Goal: Transaction & Acquisition: Purchase product/service

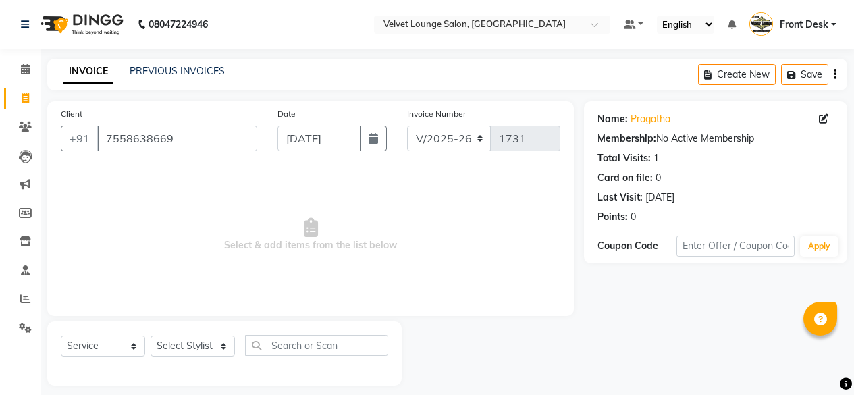
select select "5962"
select select "service"
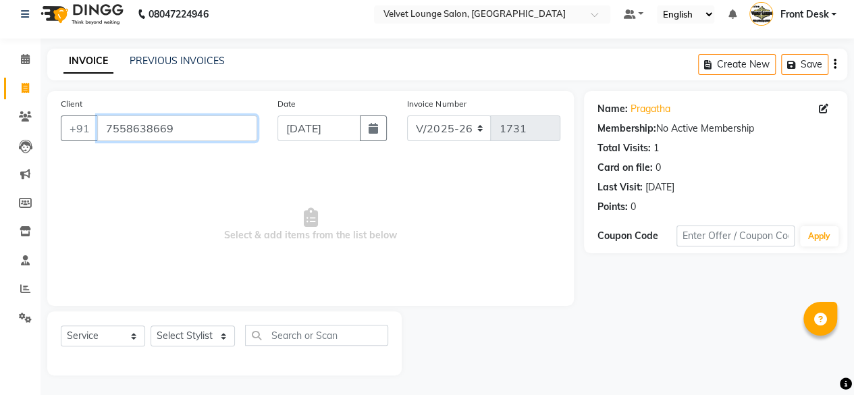
click at [177, 132] on input "7558638669" at bounding box center [177, 128] width 160 height 26
click at [26, 115] on icon at bounding box center [25, 116] width 13 height 10
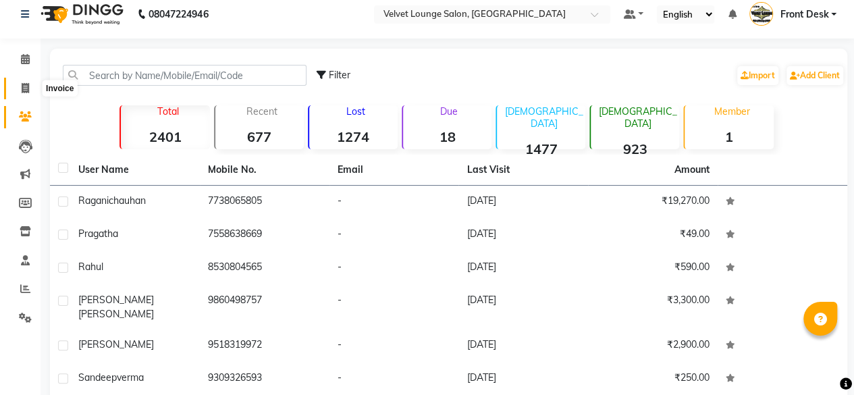
click at [23, 87] on icon at bounding box center [25, 88] width 7 height 10
select select "service"
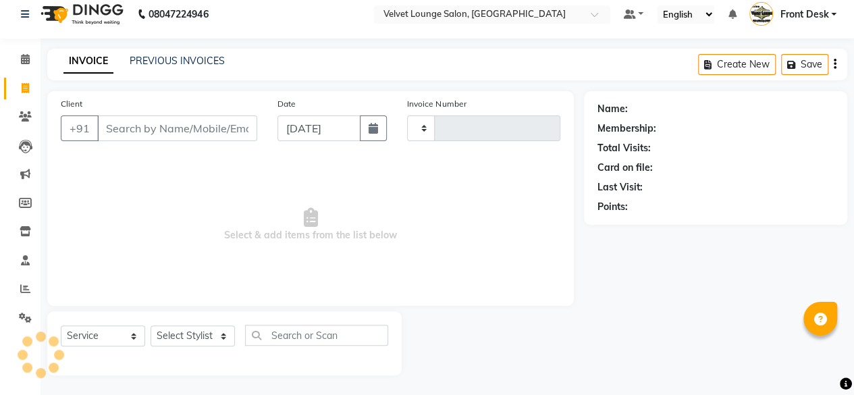
type input "1732"
select select "5962"
click at [18, 124] on link "Clients" at bounding box center [20, 117] width 32 height 22
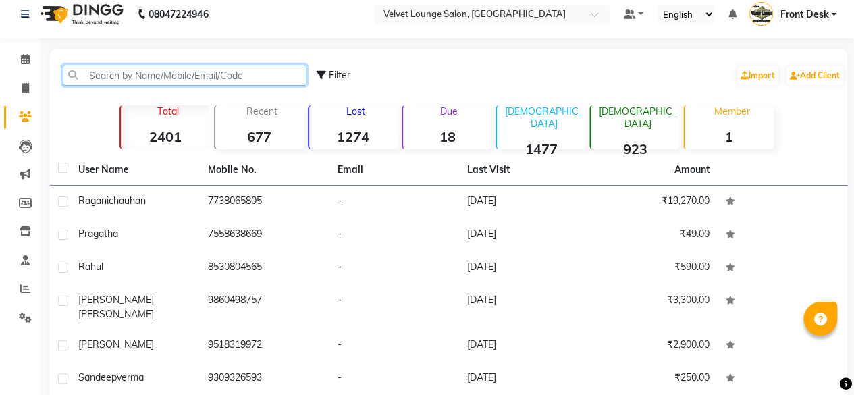
click at [131, 69] on input "text" at bounding box center [185, 75] width 244 height 21
paste input "7558638669"
click at [131, 69] on input "7558638669" at bounding box center [185, 75] width 244 height 21
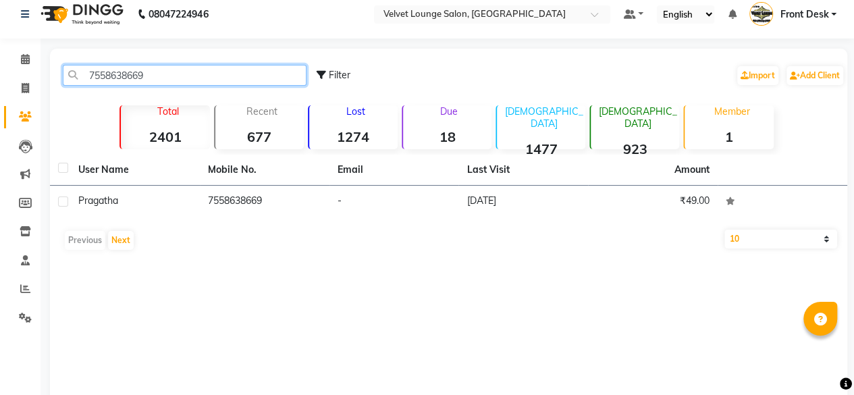
click at [131, 69] on input "7558638669" at bounding box center [185, 75] width 244 height 21
type input "7558638669"
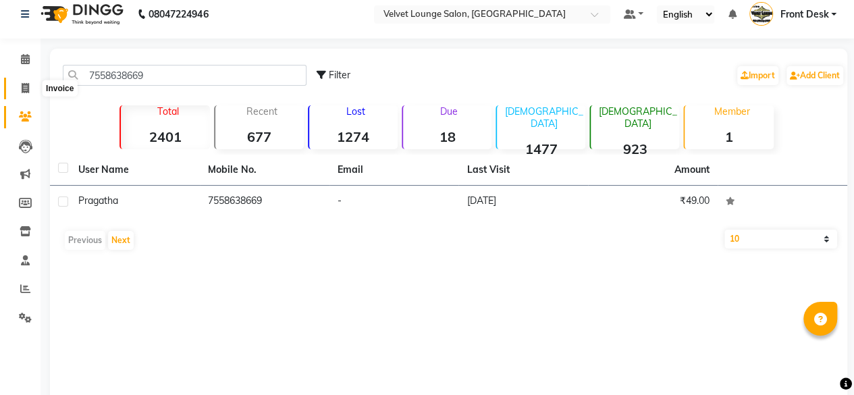
click at [18, 86] on span at bounding box center [25, 89] width 24 height 16
select select "5962"
select select "service"
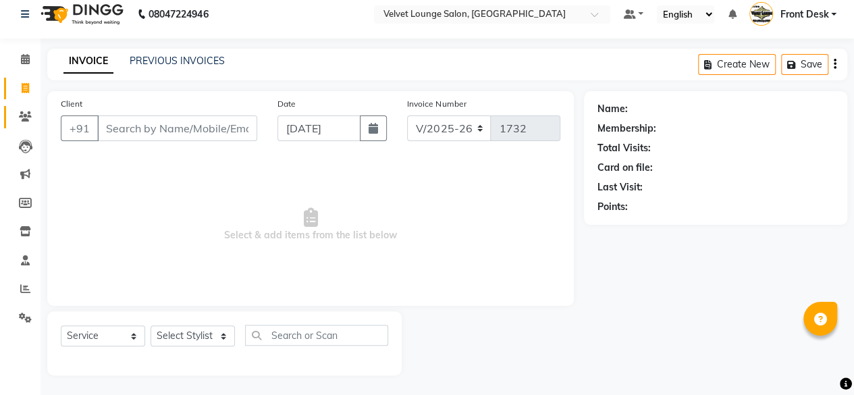
click at [27, 126] on link "Clients" at bounding box center [20, 117] width 32 height 22
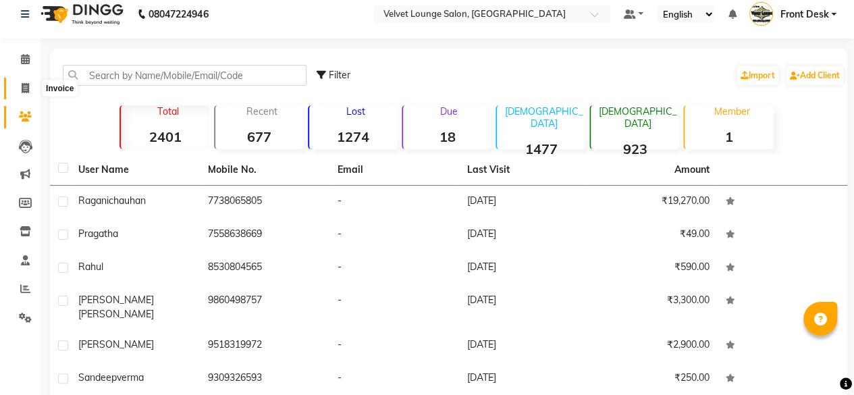
click at [28, 91] on icon at bounding box center [25, 88] width 7 height 10
select select "5962"
select select "service"
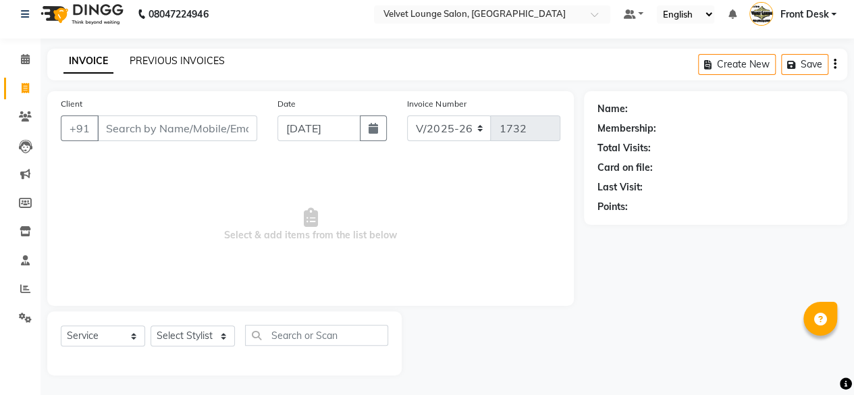
click at [217, 58] on link "PREVIOUS INVOICES" at bounding box center [177, 61] width 95 height 12
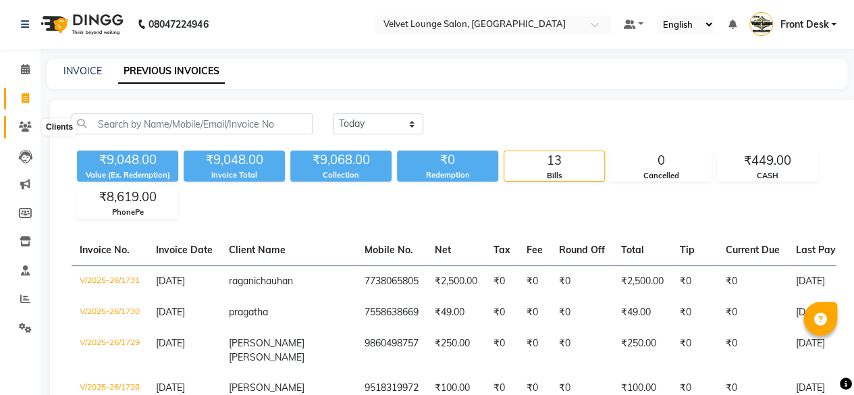
click at [16, 128] on span at bounding box center [25, 127] width 24 height 16
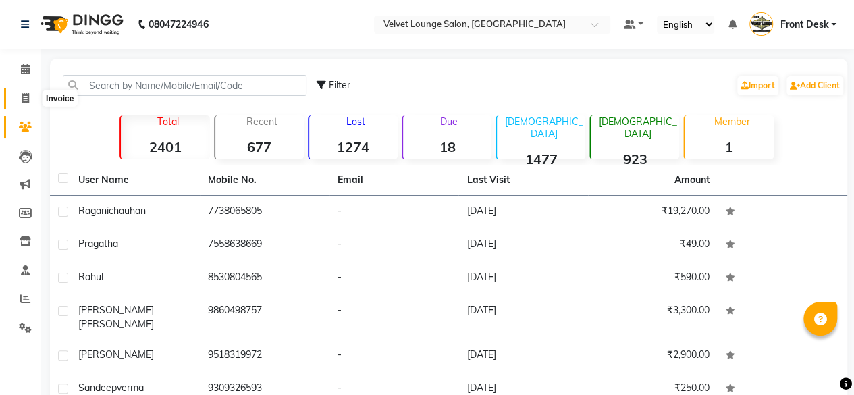
click at [14, 94] on span at bounding box center [25, 99] width 24 height 16
select select "5962"
select select "service"
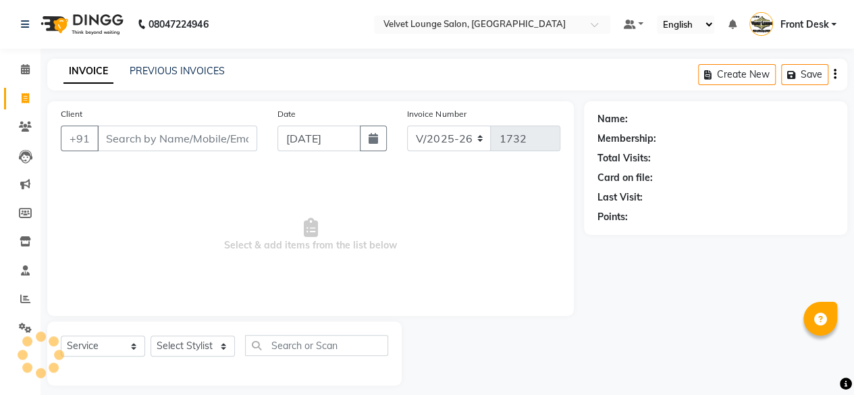
scroll to position [10, 0]
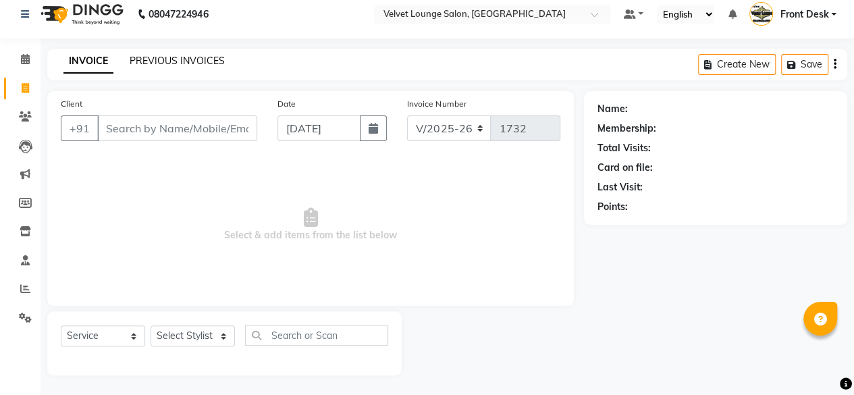
click at [209, 62] on link "PREVIOUS INVOICES" at bounding box center [177, 61] width 95 height 12
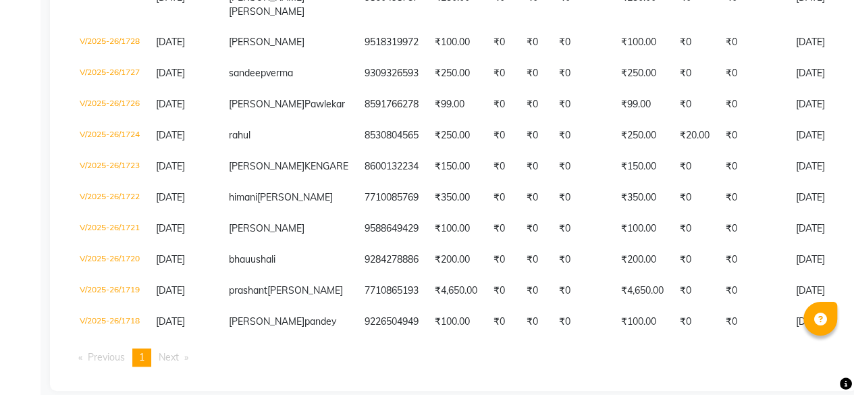
scroll to position [450, 0]
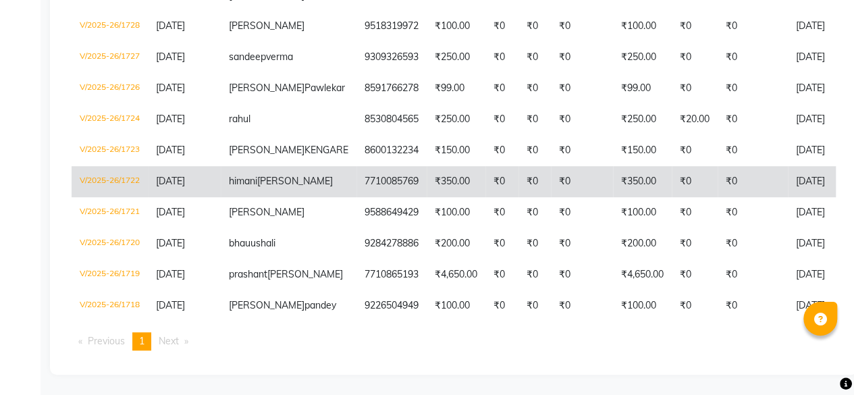
click at [672, 166] on td "₹0" at bounding box center [695, 181] width 46 height 31
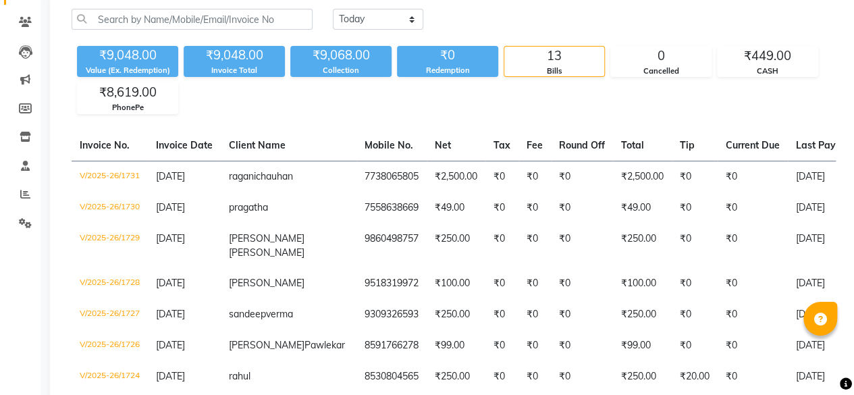
scroll to position [0, 0]
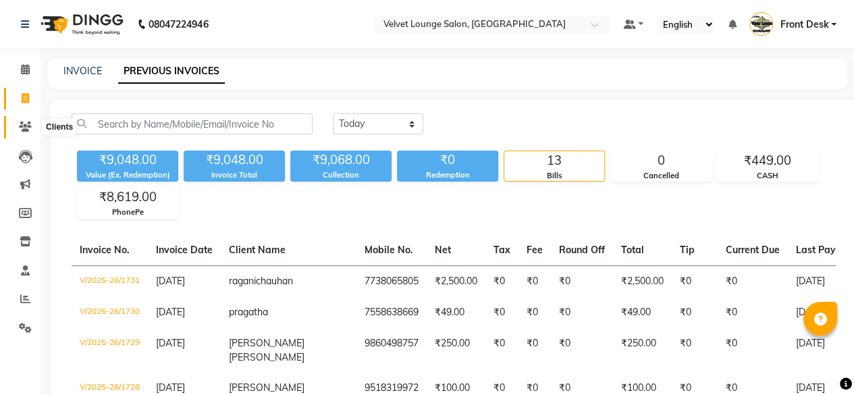
click at [22, 126] on icon at bounding box center [25, 126] width 13 height 10
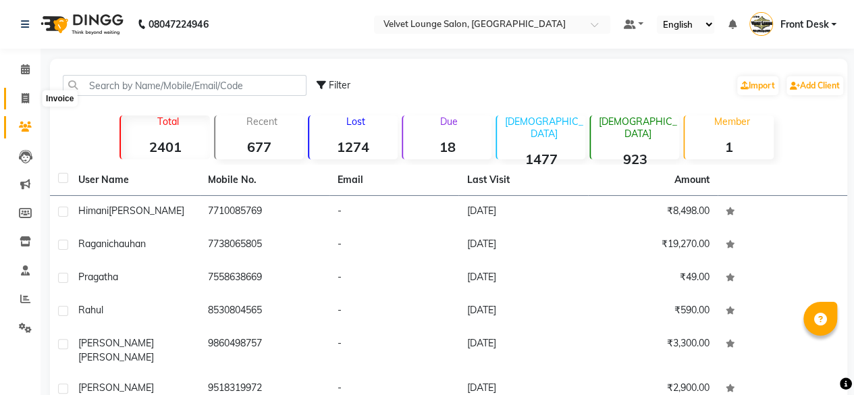
click at [26, 98] on icon at bounding box center [25, 98] width 7 height 10
select select "service"
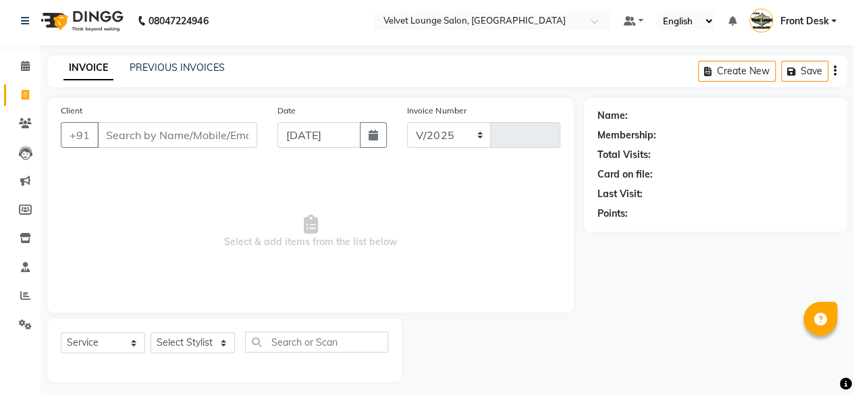
select select "5962"
type input "1733"
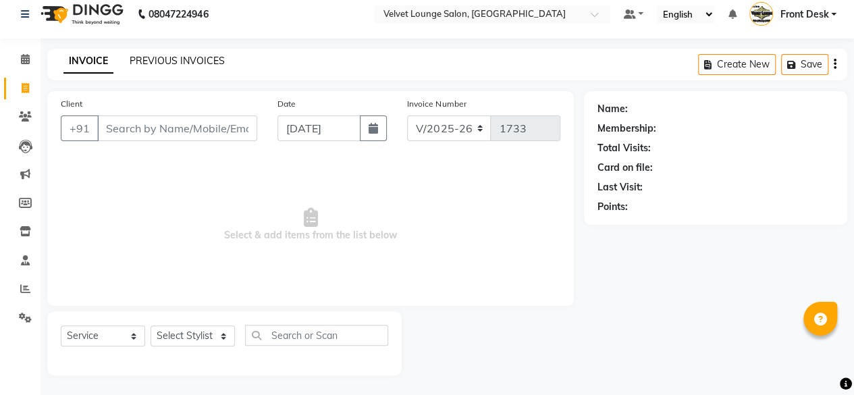
click at [208, 64] on link "PREVIOUS INVOICES" at bounding box center [177, 61] width 95 height 12
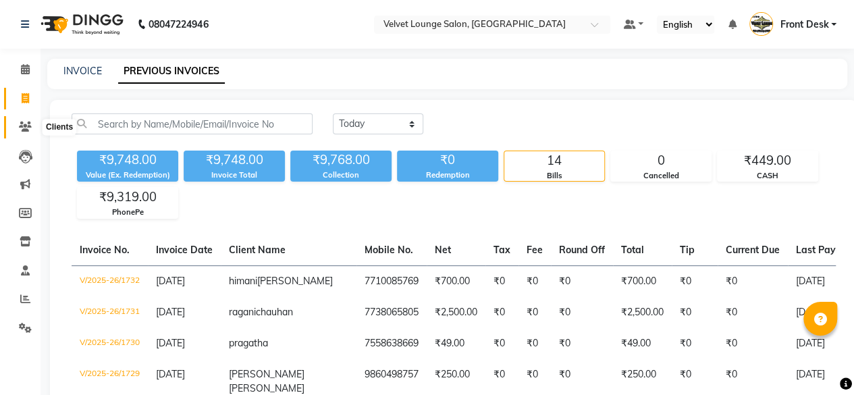
click at [24, 131] on icon at bounding box center [25, 126] width 13 height 10
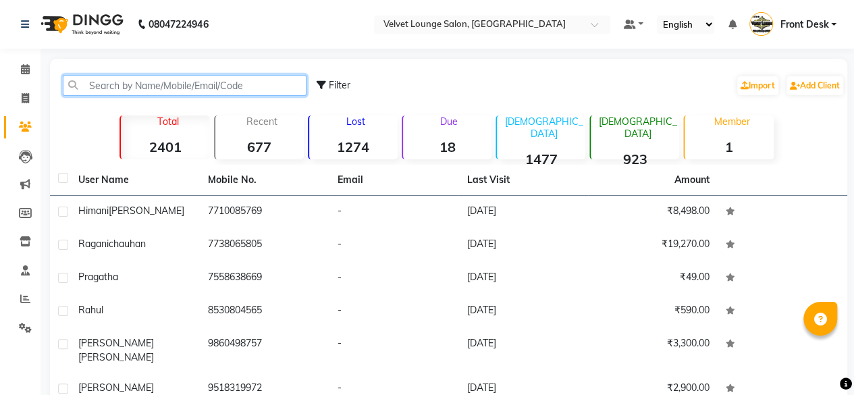
click at [134, 75] on input "text" at bounding box center [185, 85] width 244 height 21
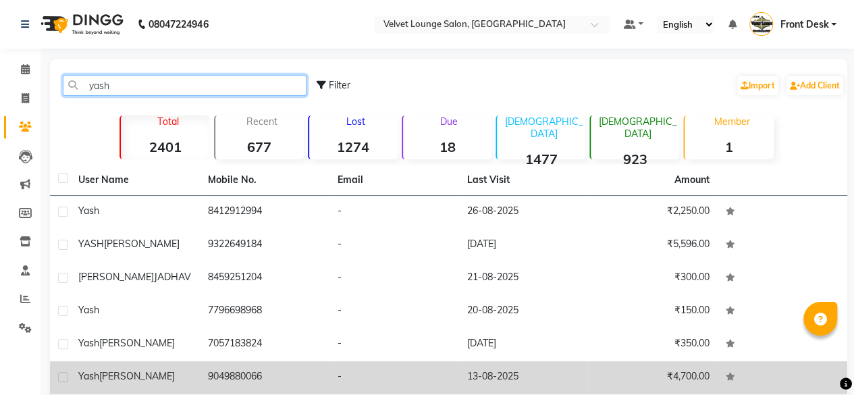
type input "yash"
click at [315, 385] on td "9049880066" at bounding box center [265, 377] width 130 height 33
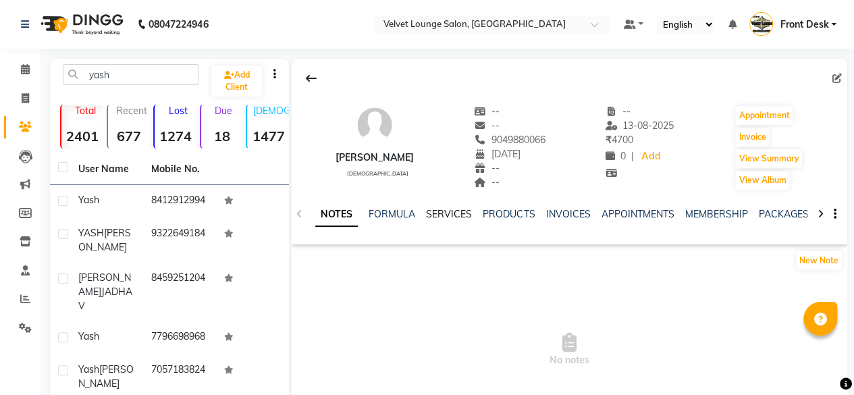
click at [440, 217] on link "SERVICES" at bounding box center [449, 214] width 46 height 12
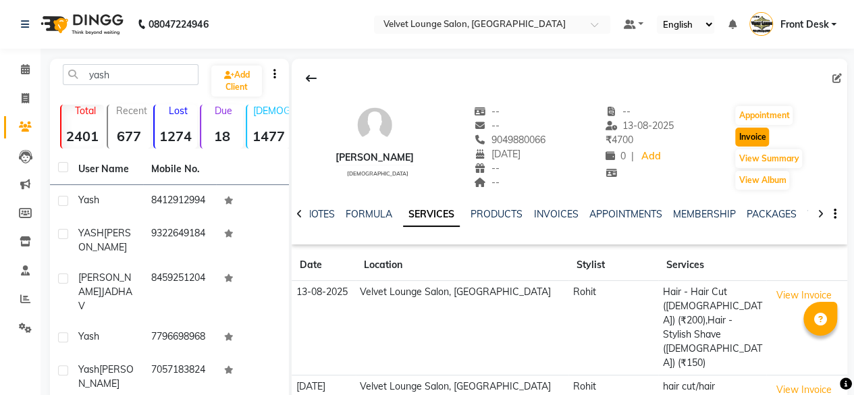
click at [744, 140] on button "Invoice" at bounding box center [752, 137] width 34 height 19
select select "5962"
select select "service"
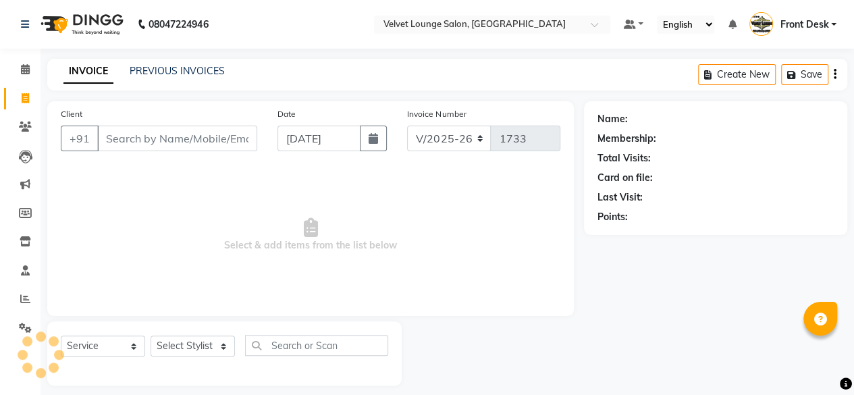
scroll to position [10, 0]
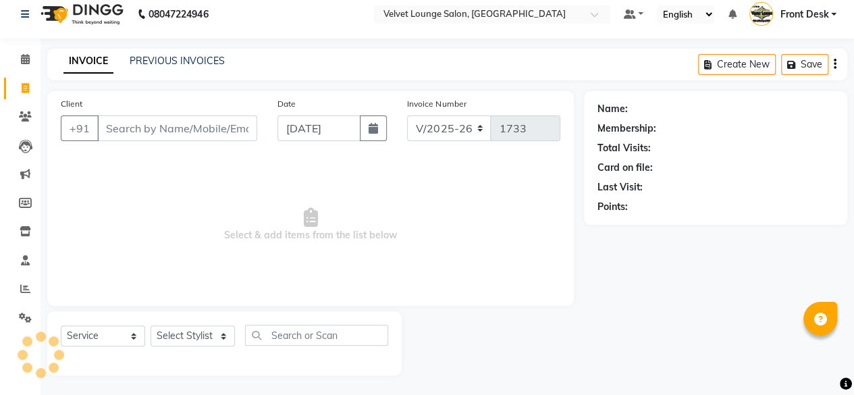
type input "9049880066"
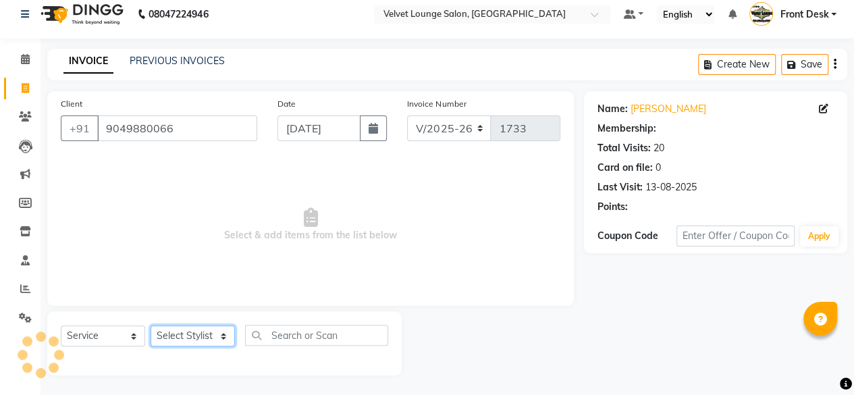
click at [195, 335] on select "Select Stylist [PERSON_NAME] [PERSON_NAME] [PERSON_NAME] Front Desk Jaya jyoti …" at bounding box center [193, 335] width 84 height 21
select select "42846"
click at [151, 325] on select "Select Stylist [PERSON_NAME] [PERSON_NAME] [PERSON_NAME] Front Desk Jaya jyoti …" at bounding box center [193, 335] width 84 height 21
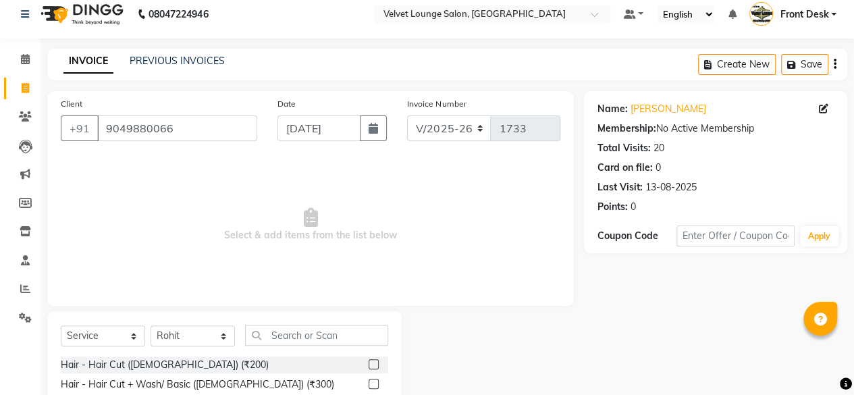
click at [369, 363] on label at bounding box center [374, 364] width 10 height 10
click at [369, 363] on input "checkbox" at bounding box center [373, 364] width 9 height 9
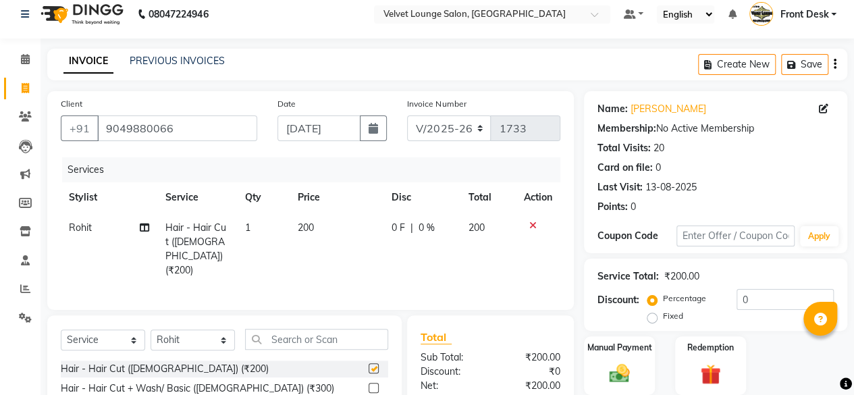
checkbox input "false"
click at [306, 336] on input "text" at bounding box center [316, 339] width 143 height 21
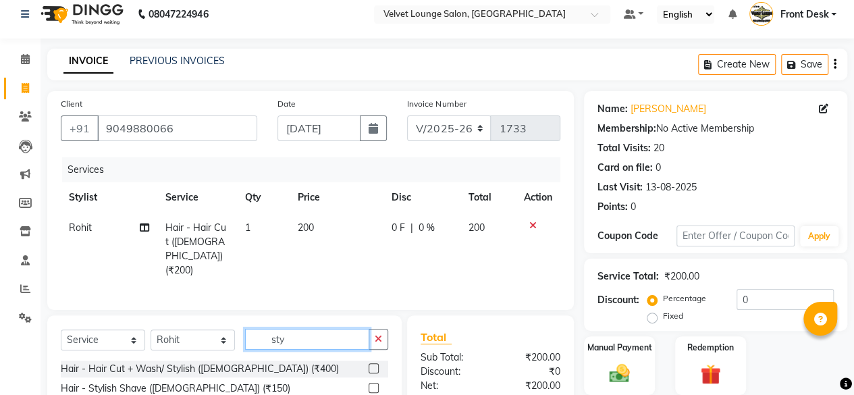
type input "sty"
click at [374, 384] on label at bounding box center [374, 388] width 10 height 10
click at [374, 384] on input "checkbox" at bounding box center [373, 388] width 9 height 9
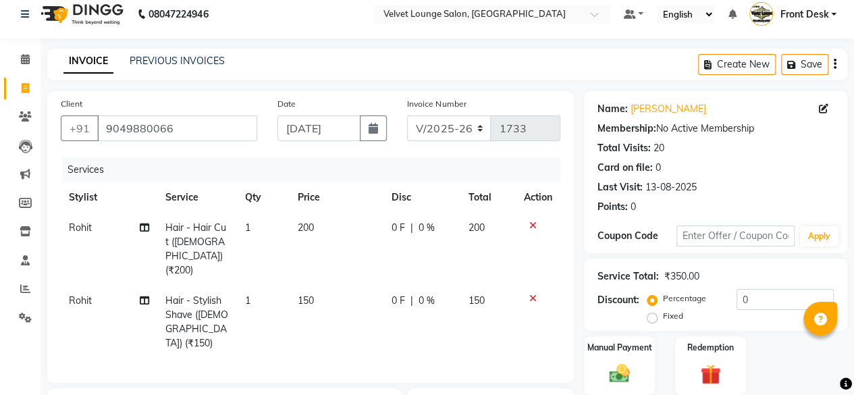
checkbox input "false"
click at [390, 287] on td "0 F | 0 %" at bounding box center [421, 322] width 77 height 73
select select "42846"
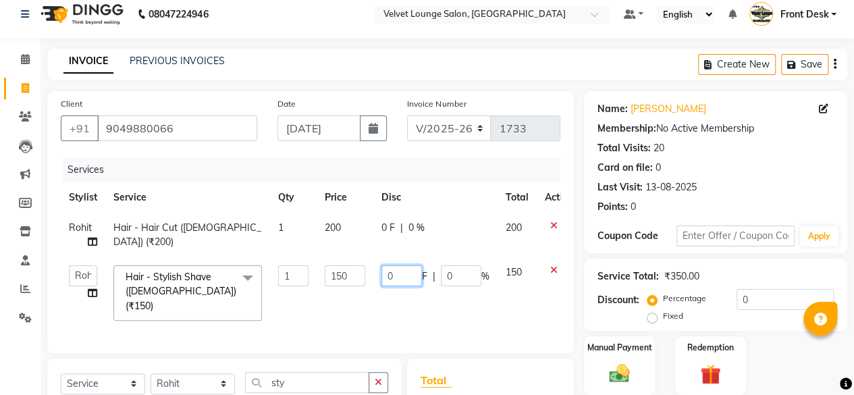
click at [381, 268] on input "0" at bounding box center [401, 275] width 40 height 21
type input "50"
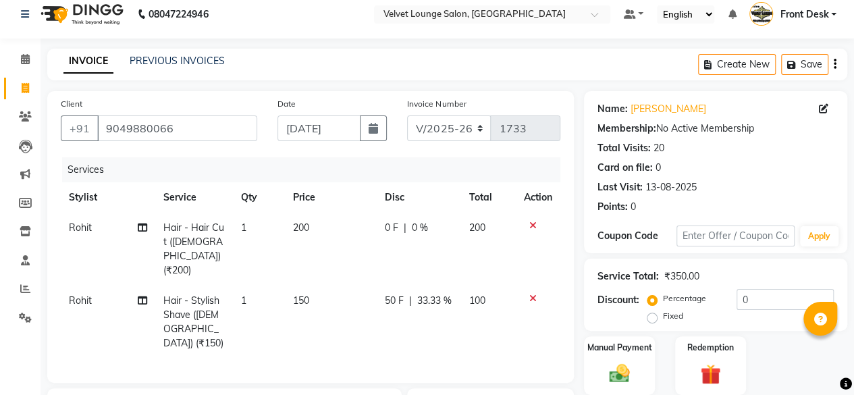
click at [379, 241] on td "0 F | 0 %" at bounding box center [419, 249] width 84 height 73
select select "42846"
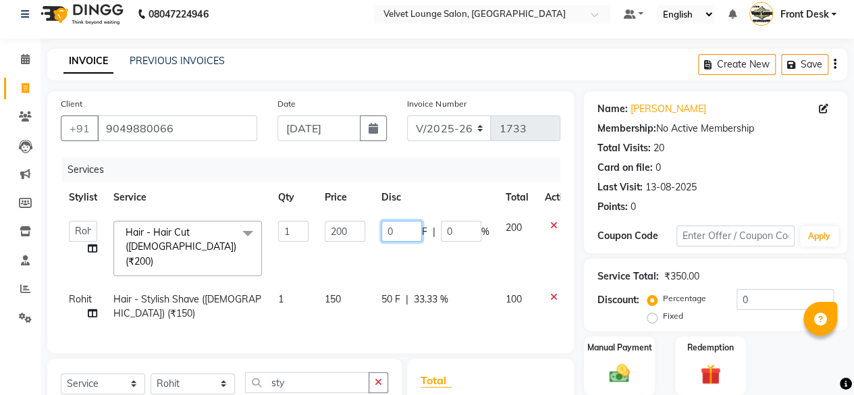
click at [385, 223] on input "0" at bounding box center [401, 231] width 40 height 21
type input "50"
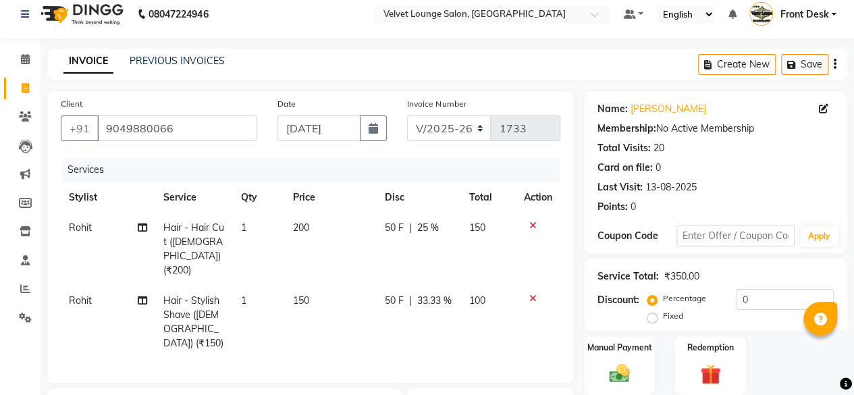
click at [555, 354] on div "Client [PHONE_NUMBER] Date [DATE] Invoice Number V/2025 V/[PHONE_NUMBER] Servic…" at bounding box center [310, 324] width 547 height 467
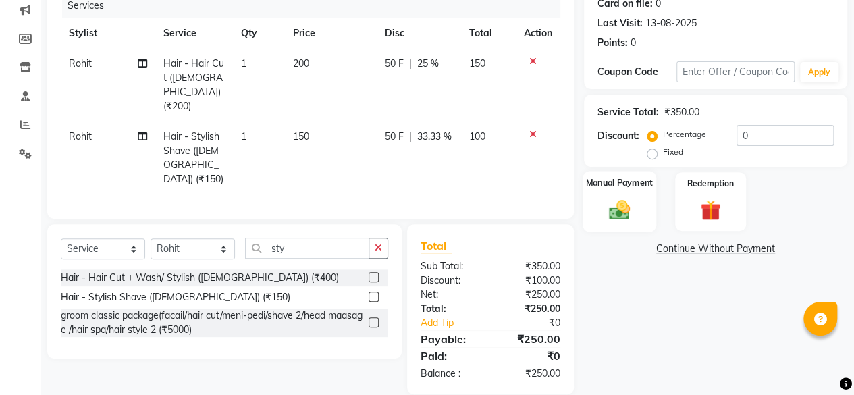
click at [627, 220] on img at bounding box center [619, 209] width 34 height 24
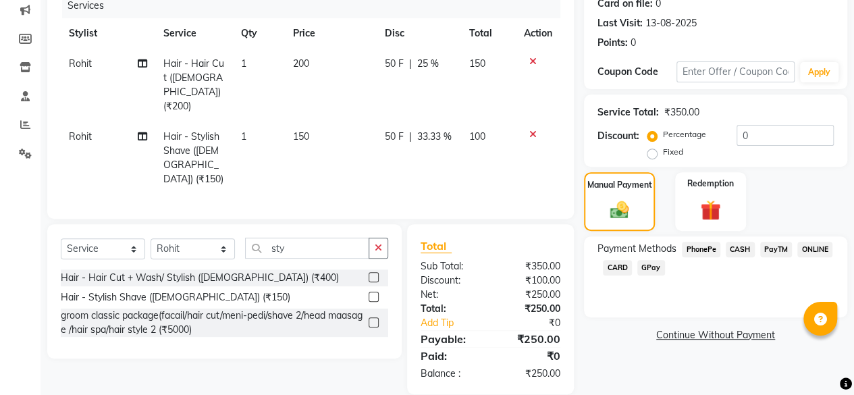
click at [733, 245] on span "CASH" at bounding box center [740, 250] width 29 height 16
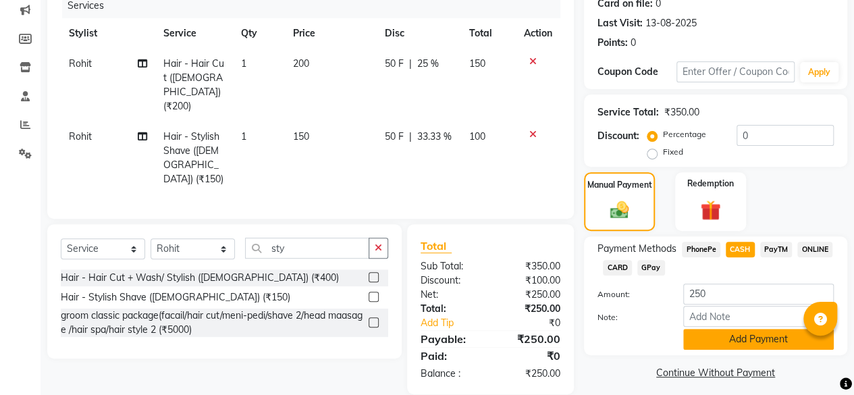
click at [726, 342] on button "Add Payment" at bounding box center [758, 339] width 151 height 21
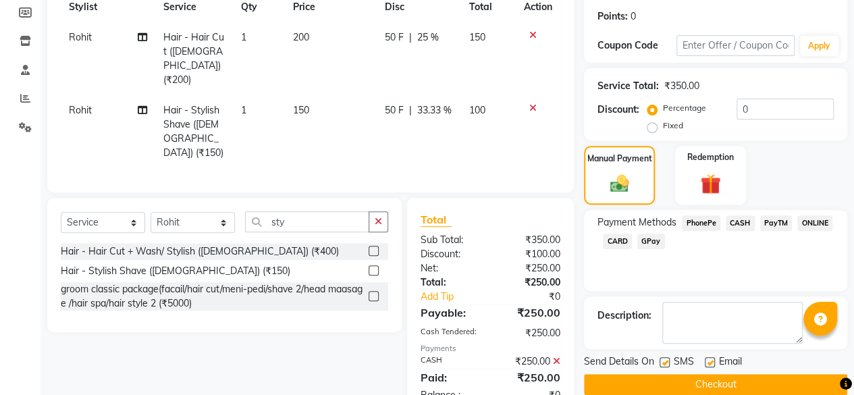
scroll to position [222, 0]
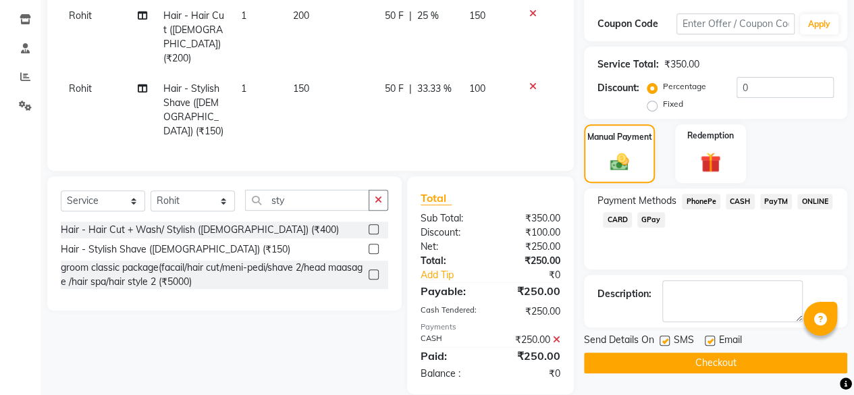
click at [796, 364] on button "Checkout" at bounding box center [715, 362] width 263 height 21
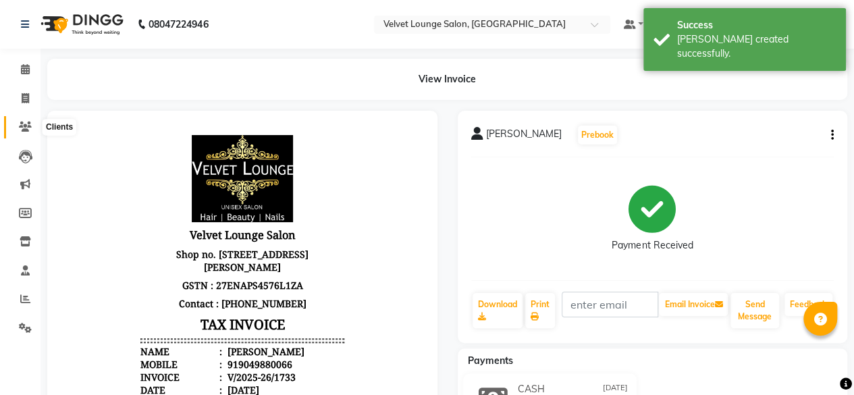
click at [25, 134] on span at bounding box center [25, 127] width 24 height 16
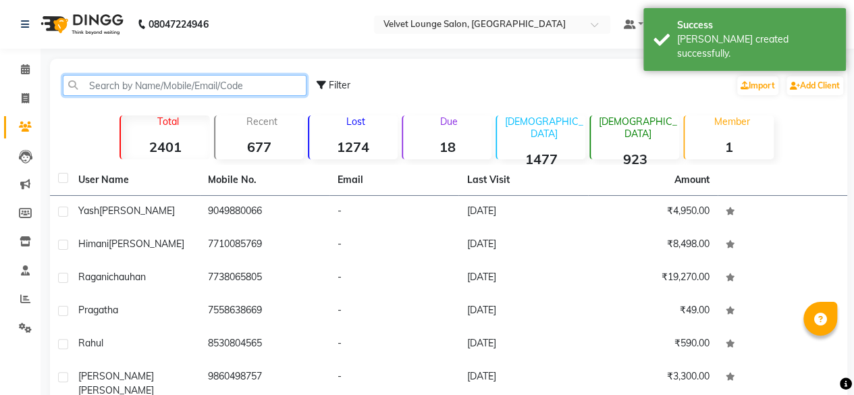
click at [141, 90] on input "text" at bounding box center [185, 85] width 244 height 21
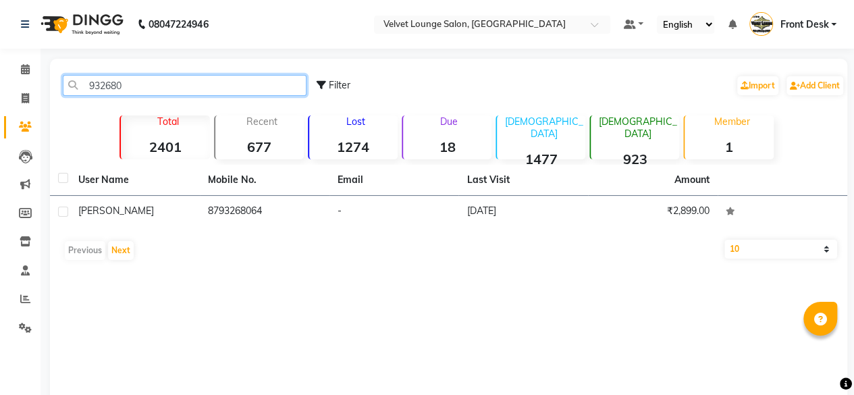
type input "932680"
drag, startPoint x: 171, startPoint y: 97, endPoint x: 159, endPoint y: 63, distance: 35.9
click at [159, 63] on div "932680 Filter Import Add Client Total 2401 Recent 677 Lost 1274 Due 18 [DEMOGRA…" at bounding box center [448, 261] width 797 height 405
click at [164, 79] on input "932680" at bounding box center [185, 85] width 244 height 21
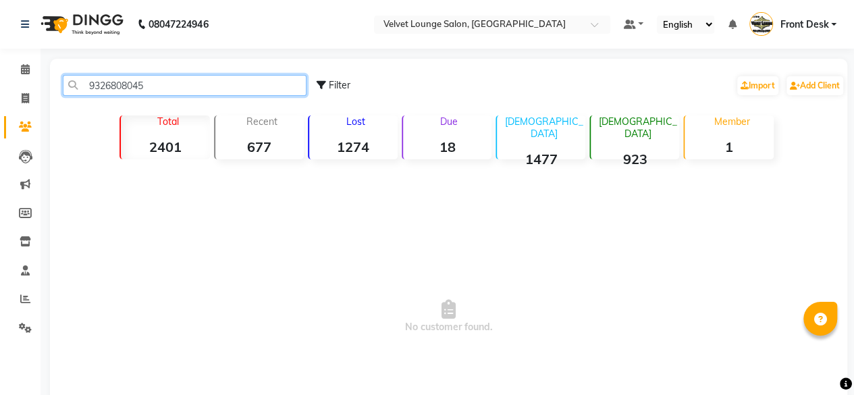
click at [161, 84] on input "9326808045" at bounding box center [185, 85] width 244 height 21
type input "9326808045"
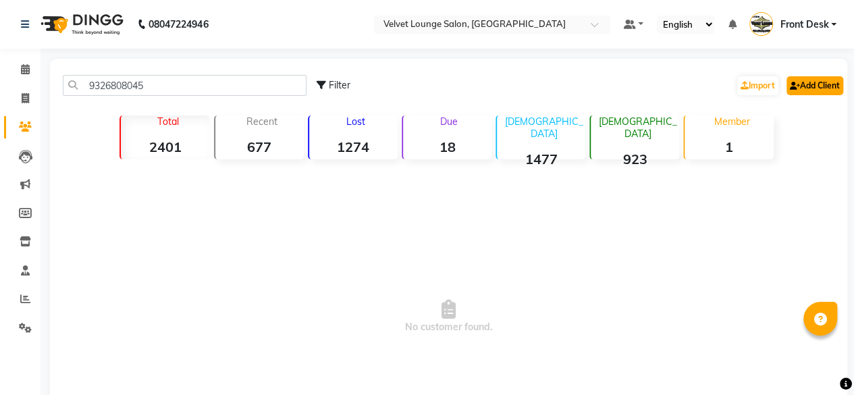
click at [803, 81] on link "Add Client" at bounding box center [814, 85] width 57 height 19
select select "22"
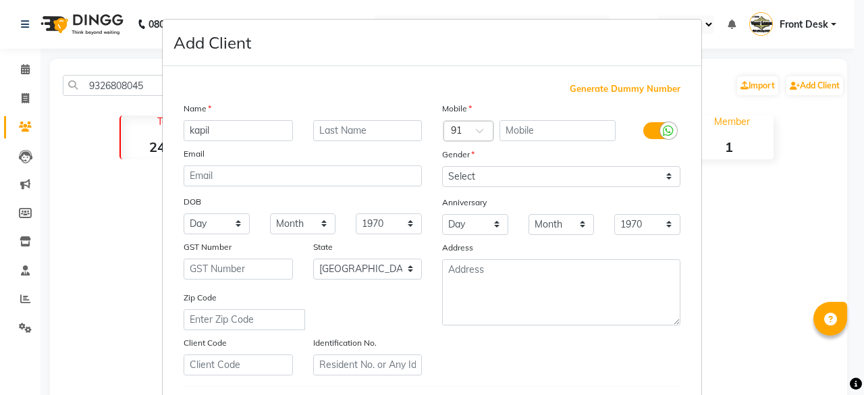
type input "kapil"
click at [526, 133] on input "text" at bounding box center [557, 130] width 117 height 21
paste input "9326808045"
type input "9326808045"
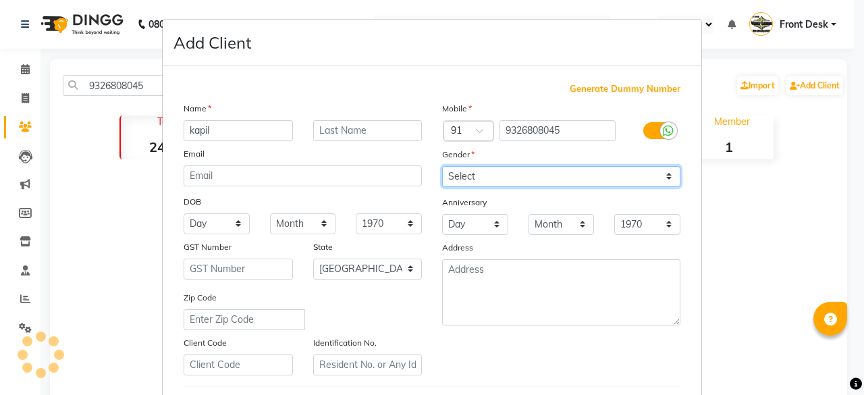
click at [501, 178] on select "Select [DEMOGRAPHIC_DATA] [DEMOGRAPHIC_DATA] Other Prefer Not To Say" at bounding box center [561, 176] width 238 height 21
select select "[DEMOGRAPHIC_DATA]"
click at [442, 166] on select "Select [DEMOGRAPHIC_DATA] [DEMOGRAPHIC_DATA] Other Prefer Not To Say" at bounding box center [561, 176] width 238 height 21
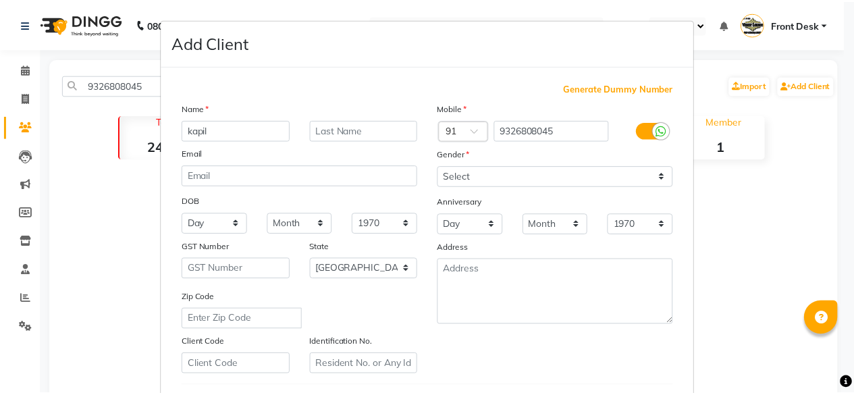
scroll to position [225, 0]
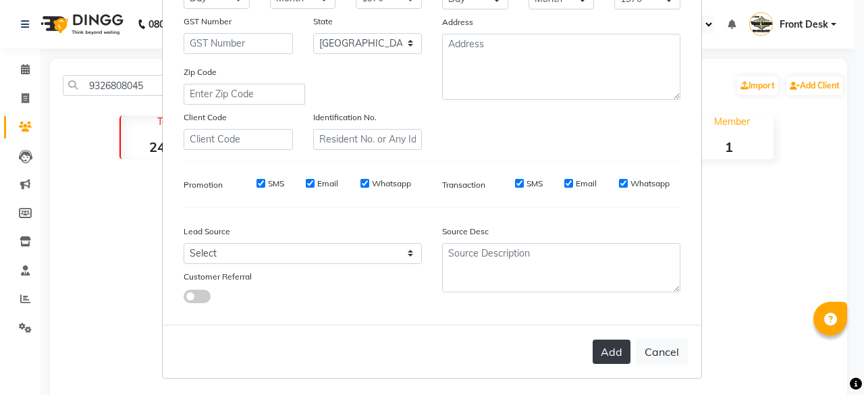
click at [600, 352] on button "Add" at bounding box center [612, 351] width 38 height 24
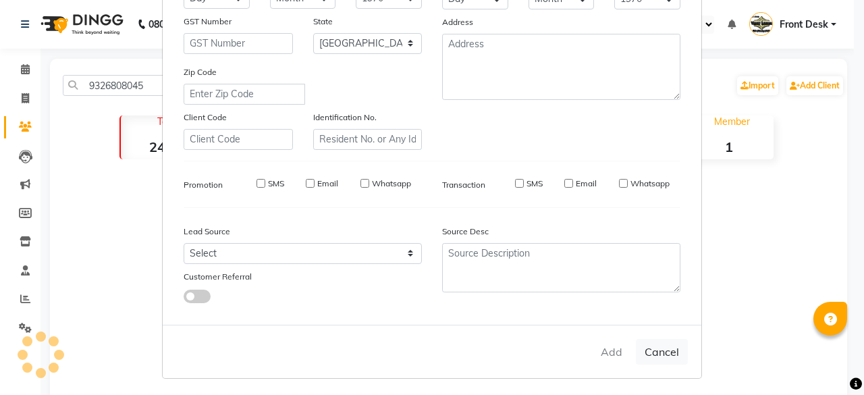
select select
select select "null"
select select
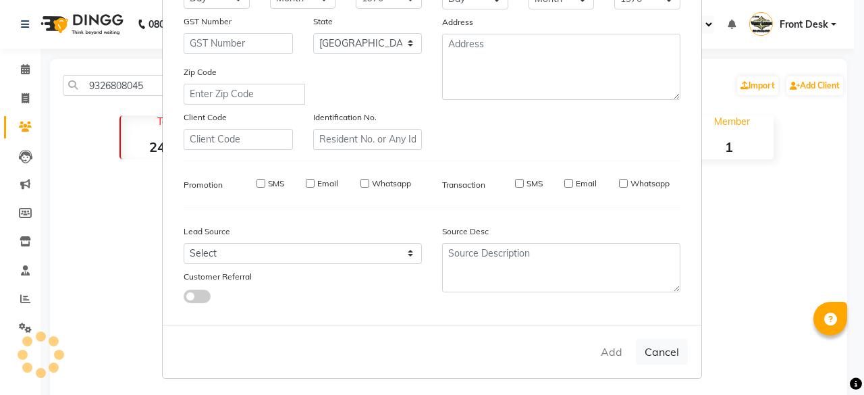
select select
checkbox input "false"
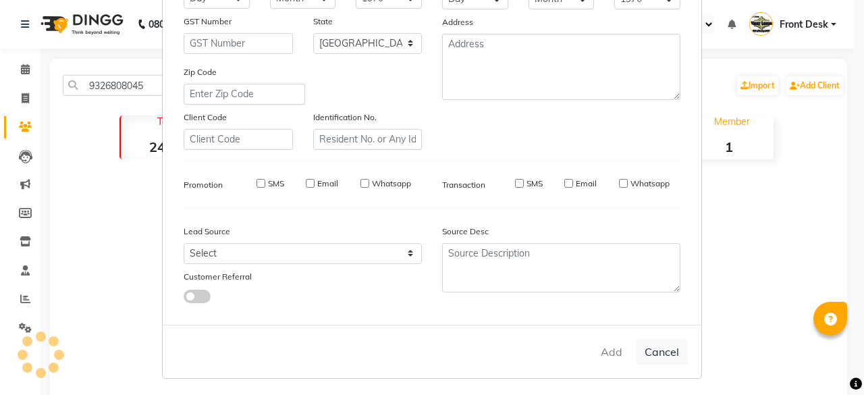
checkbox input "false"
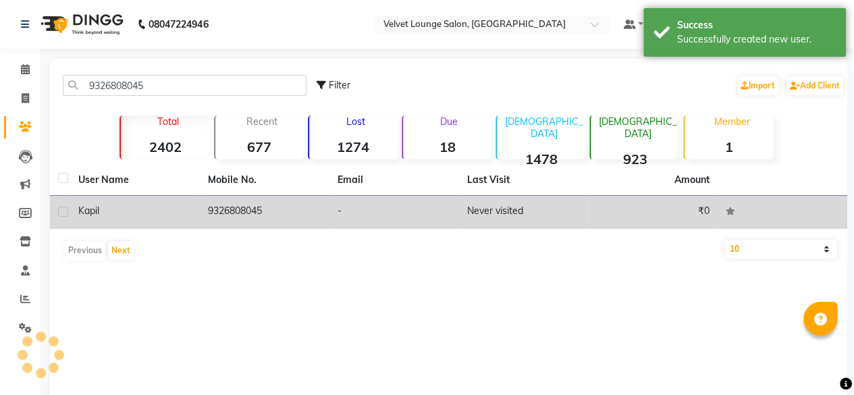
click at [534, 217] on td "Never visited" at bounding box center [523, 212] width 130 height 33
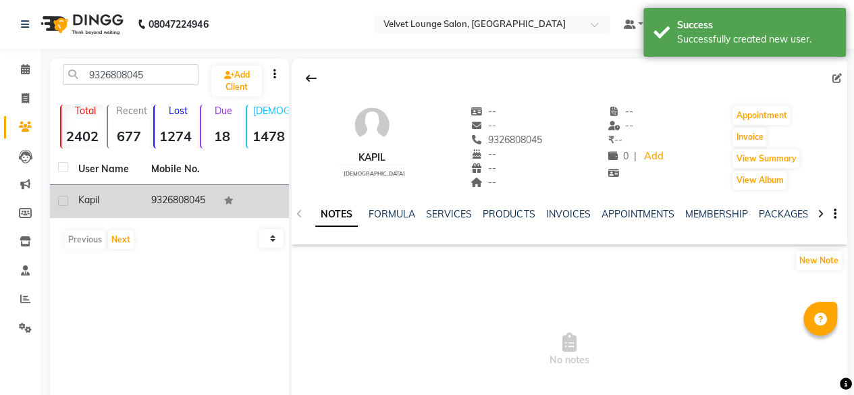
click at [738, 126] on div "Invoice" at bounding box center [766, 137] width 70 height 22
click at [740, 130] on button "Invoice" at bounding box center [749, 137] width 34 height 19
select select "5962"
select select "service"
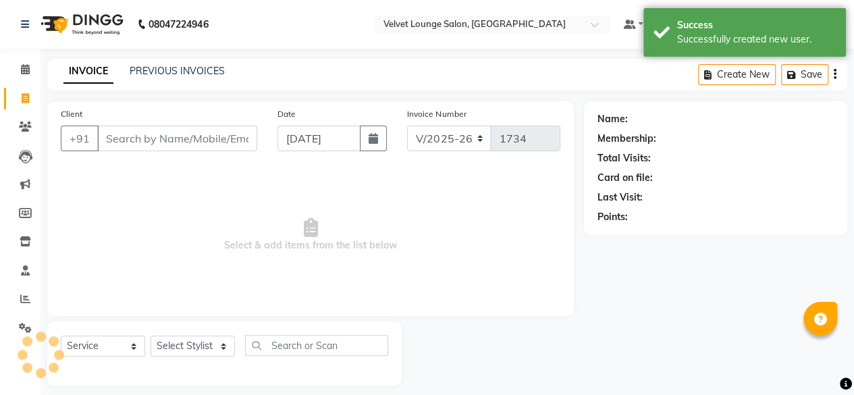
scroll to position [10, 0]
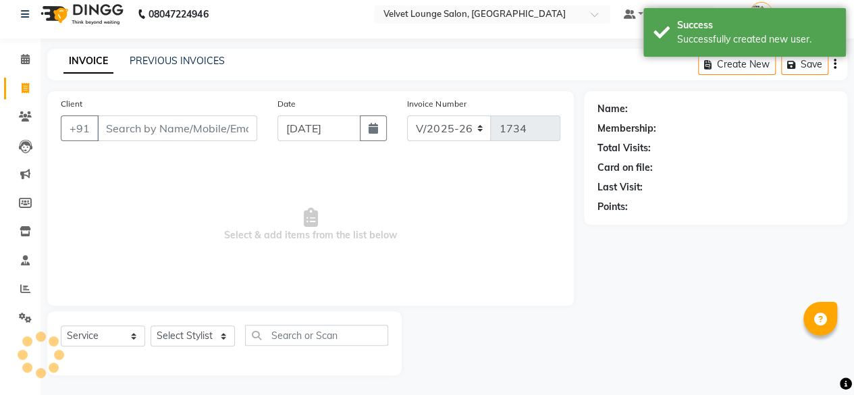
type input "9326808045"
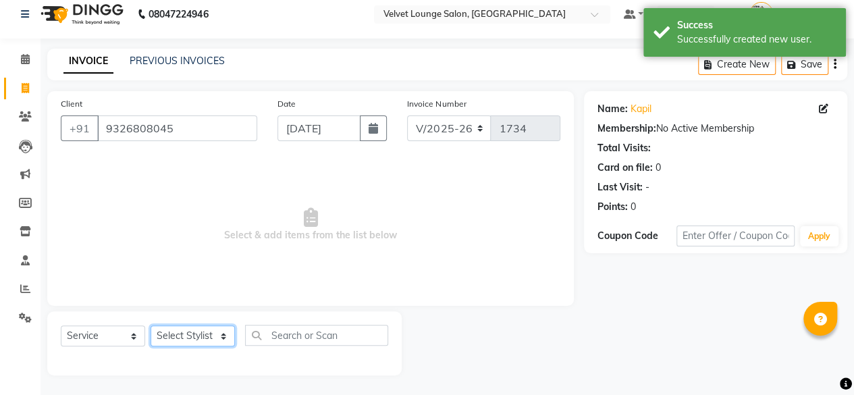
click at [196, 334] on select "Select Stylist [PERSON_NAME] [PERSON_NAME] [PERSON_NAME] Front Desk Jaya jyoti …" at bounding box center [193, 335] width 84 height 21
select select "42846"
click at [151, 325] on select "Select Stylist [PERSON_NAME] [PERSON_NAME] [PERSON_NAME] Front Desk Jaya jyoti …" at bounding box center [193, 335] width 84 height 21
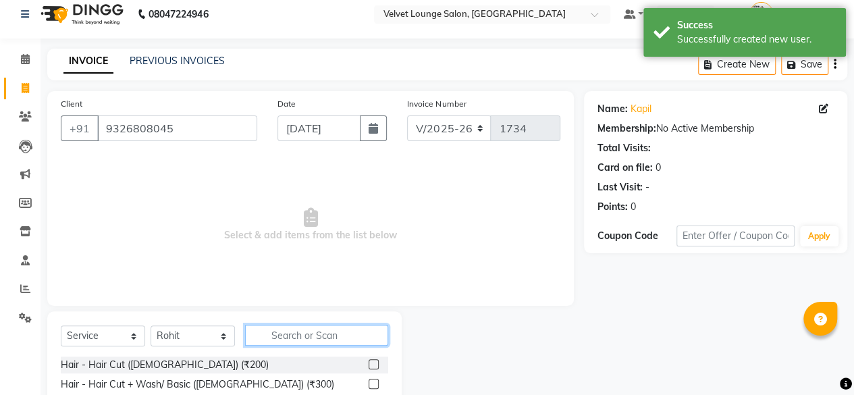
click at [310, 327] on input "text" at bounding box center [316, 335] width 143 height 21
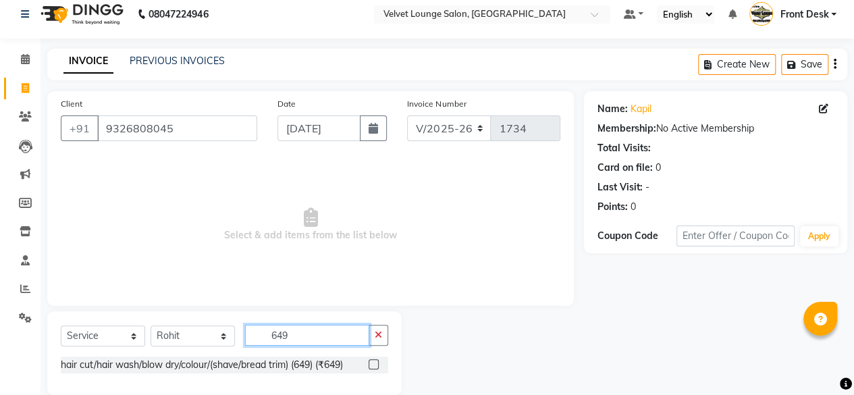
type input "649"
click at [375, 364] on label at bounding box center [374, 364] width 10 height 10
click at [375, 364] on input "checkbox" at bounding box center [373, 364] width 9 height 9
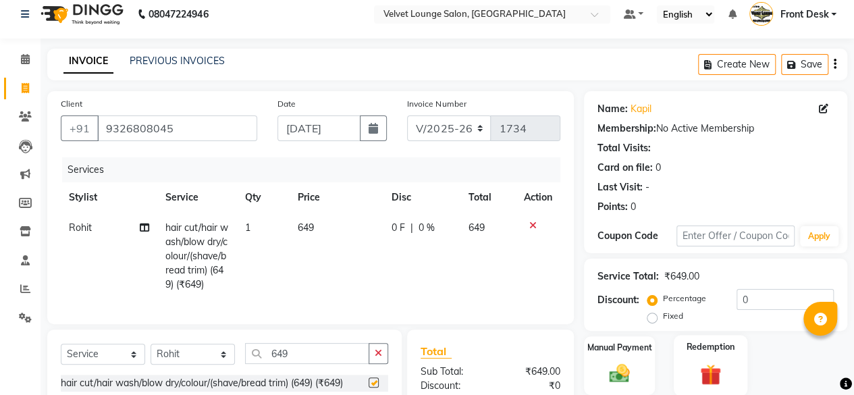
checkbox input "false"
click at [649, 361] on div "Manual Payment" at bounding box center [619, 365] width 74 height 61
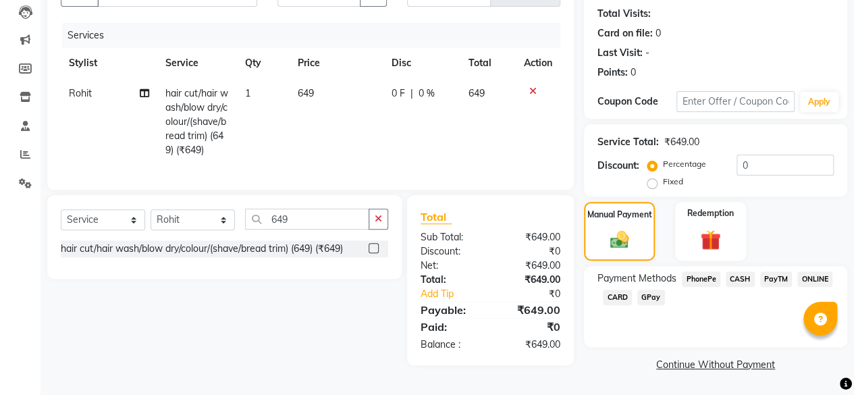
click at [306, 98] on span "649" at bounding box center [306, 93] width 16 height 12
select select "42846"
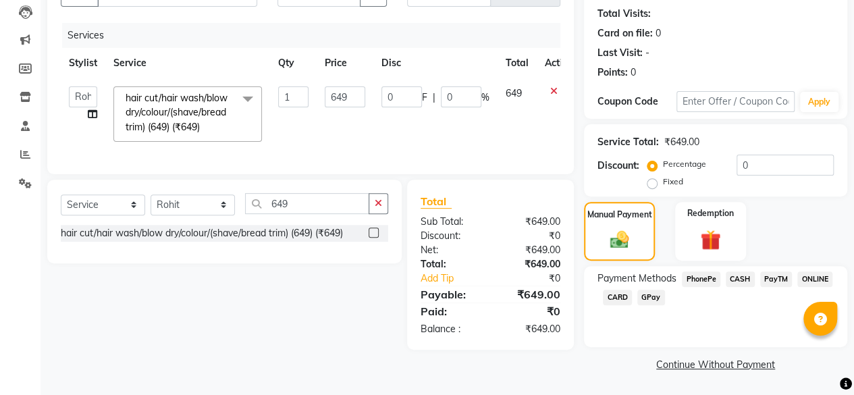
scroll to position [144, 0]
click at [346, 97] on input "649" at bounding box center [345, 97] width 40 height 21
type input "650"
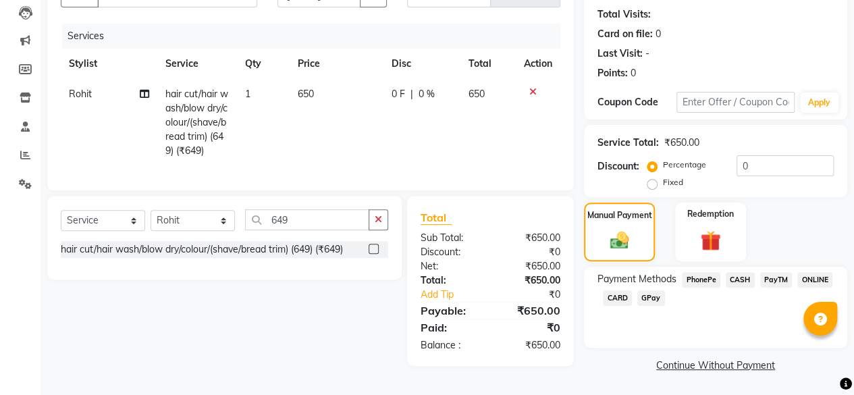
click at [512, 143] on td "650" at bounding box center [487, 122] width 55 height 87
select select "42846"
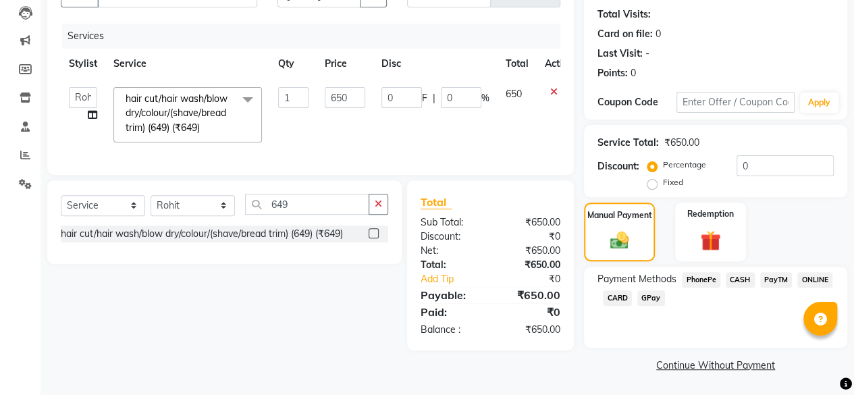
click at [726, 275] on span "CASH" at bounding box center [740, 280] width 29 height 16
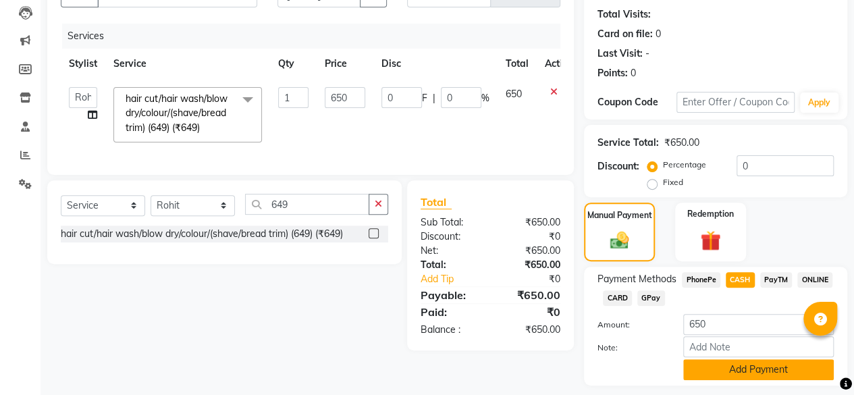
click at [710, 369] on button "Add Payment" at bounding box center [758, 369] width 151 height 21
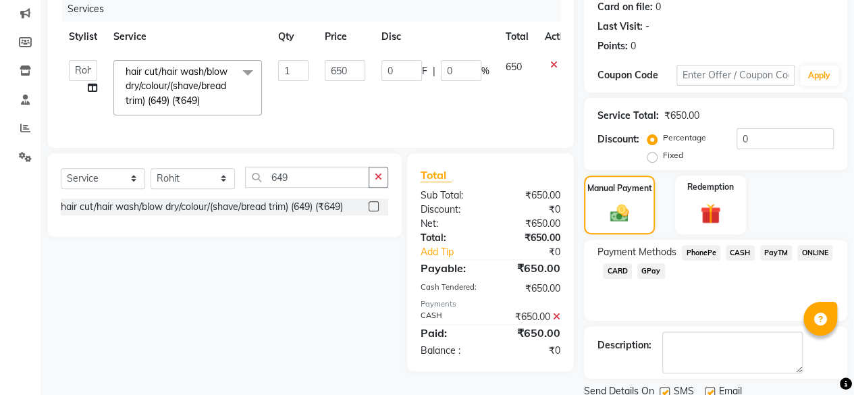
scroll to position [219, 0]
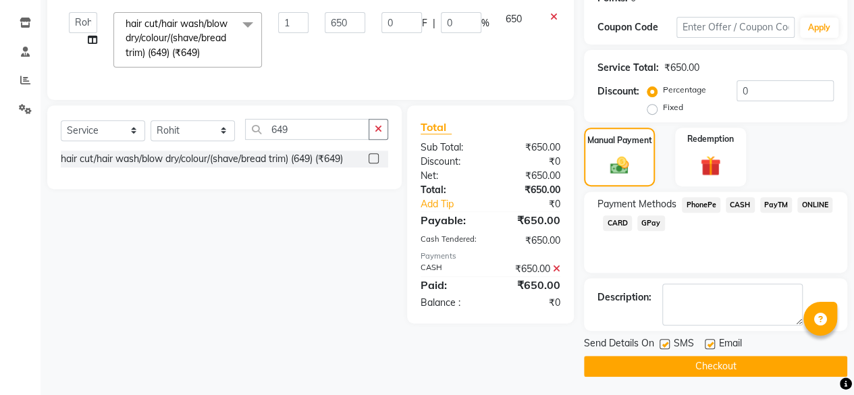
click at [834, 369] on button "Checkout" at bounding box center [715, 366] width 263 height 21
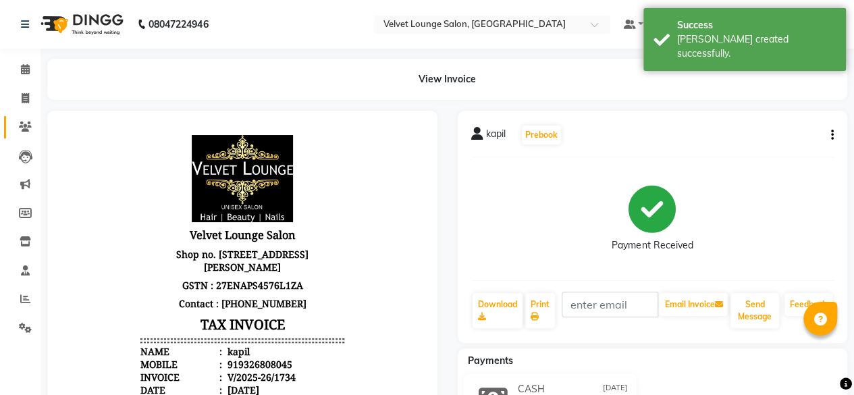
click at [27, 118] on link "Clients" at bounding box center [20, 127] width 32 height 22
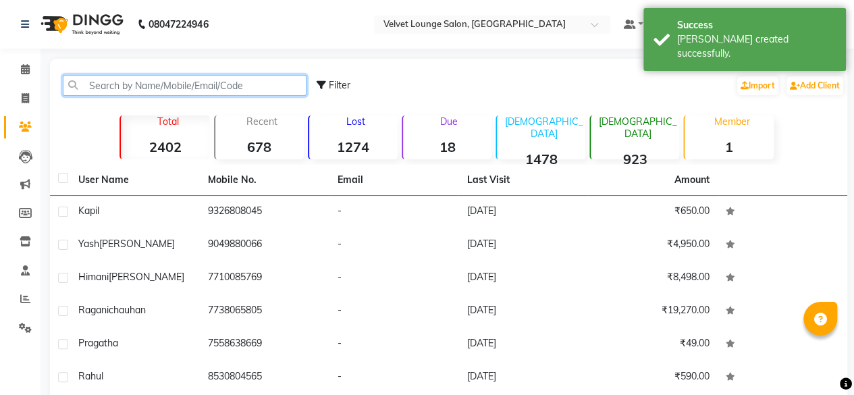
click at [92, 78] on input "text" at bounding box center [185, 85] width 244 height 21
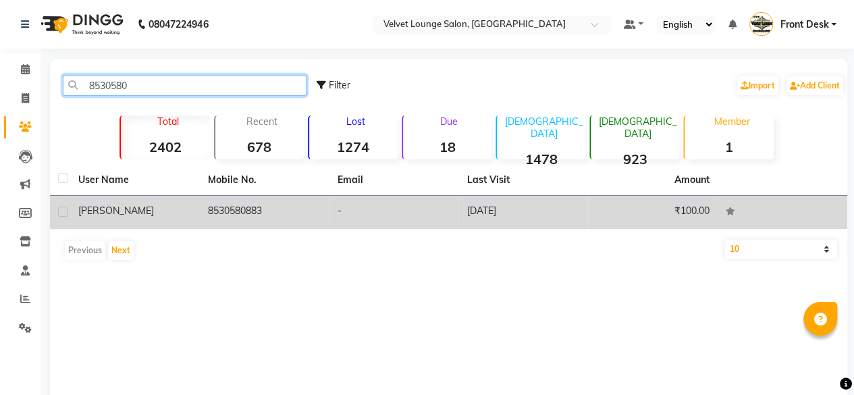
type input "8530580"
click at [324, 222] on td "8530580883" at bounding box center [265, 212] width 130 height 33
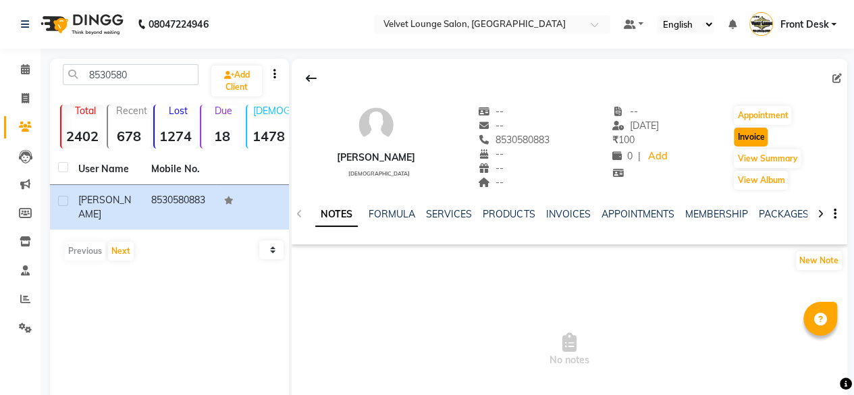
click at [743, 138] on button "Invoice" at bounding box center [751, 137] width 34 height 19
select select "service"
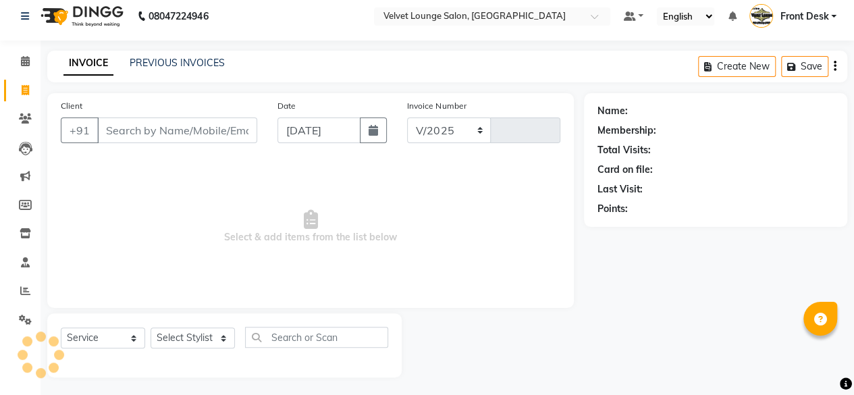
select select "5962"
type input "1735"
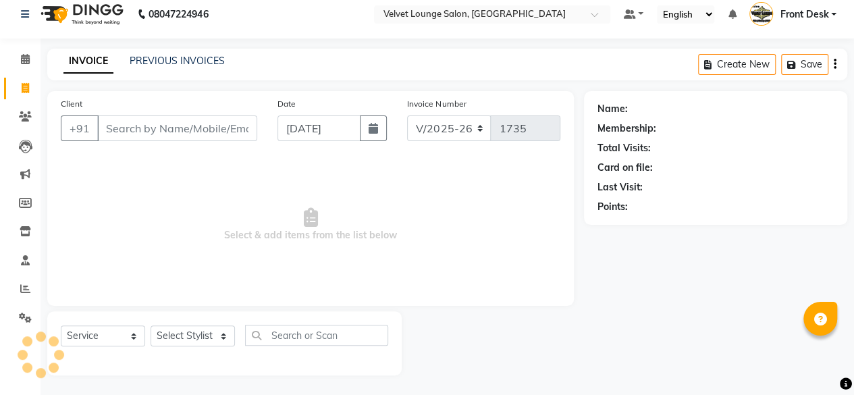
type input "8530580883"
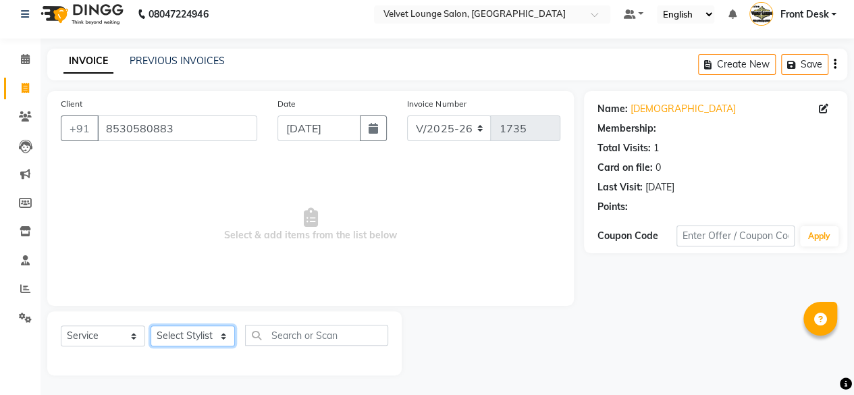
click at [208, 331] on select "Select Stylist [PERSON_NAME] [PERSON_NAME] [PERSON_NAME] Front Desk Jaya jyoti …" at bounding box center [193, 335] width 84 height 21
select select "50611"
click at [151, 325] on select "Select Stylist [PERSON_NAME] [PERSON_NAME] [PERSON_NAME] Front Desk Jaya jyoti …" at bounding box center [193, 335] width 84 height 21
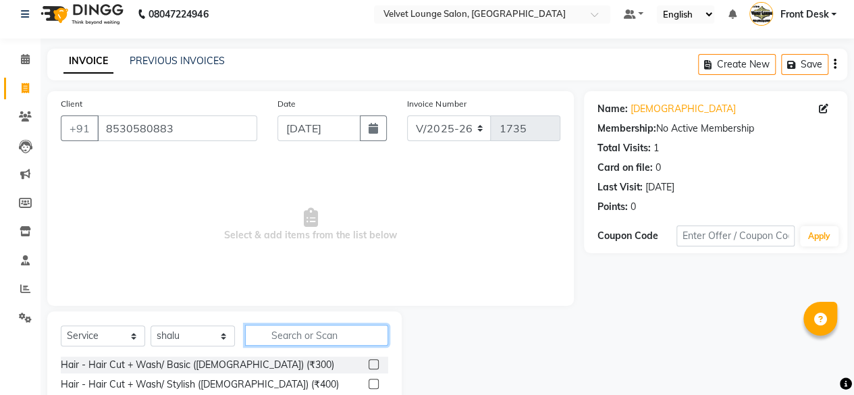
click at [299, 335] on input "text" at bounding box center [316, 335] width 143 height 21
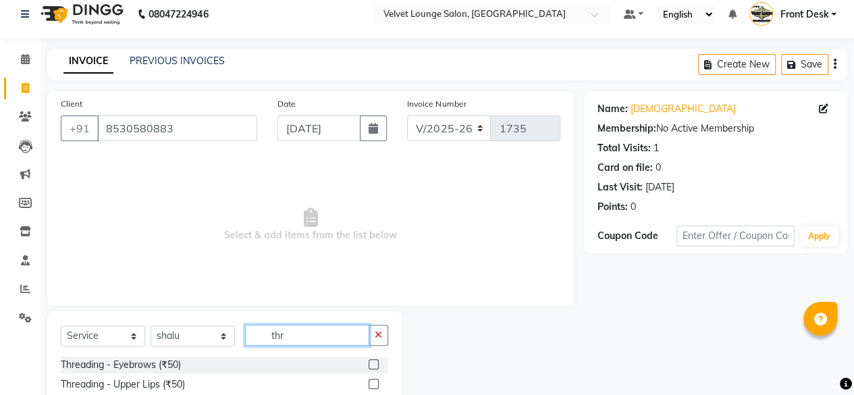
type input "thr"
click at [369, 364] on label at bounding box center [374, 364] width 10 height 10
click at [369, 364] on input "checkbox" at bounding box center [373, 364] width 9 height 9
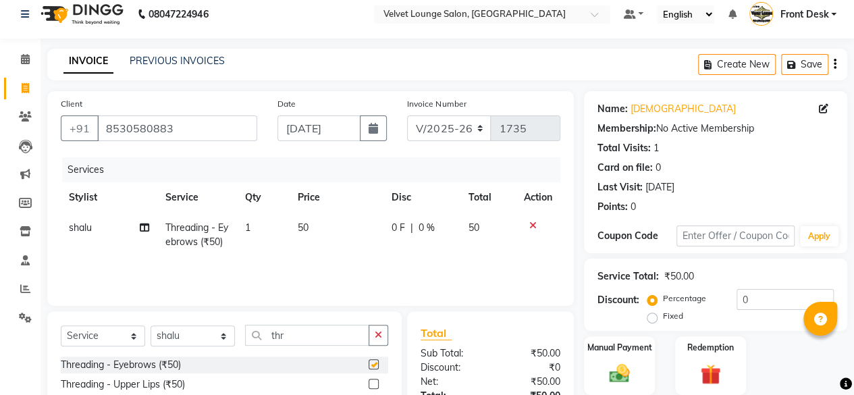
checkbox input "false"
click at [391, 225] on span "0 F" at bounding box center [397, 228] width 13 height 14
select select "50611"
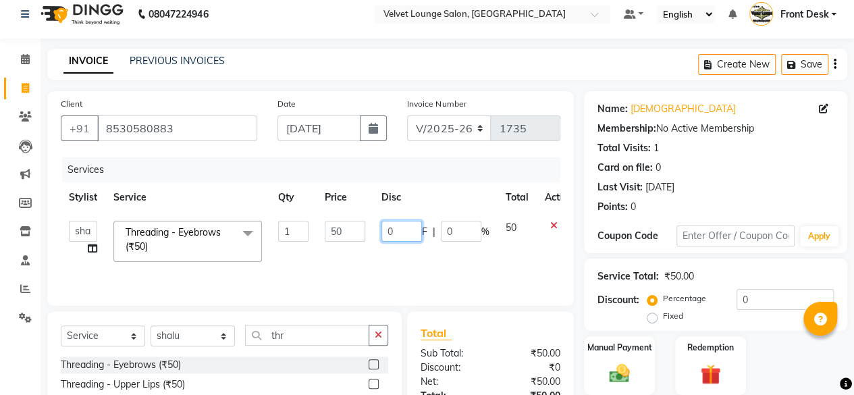
click at [385, 223] on input "0" at bounding box center [401, 231] width 40 height 21
type input "20"
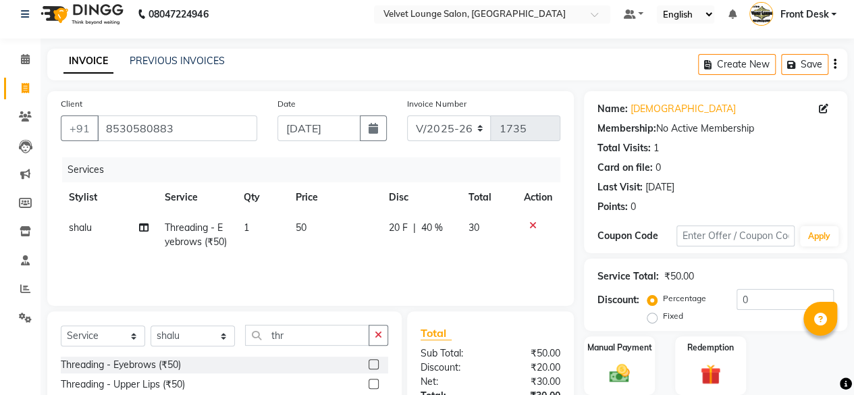
click at [624, 327] on div "Service Total: ₹50.00 Discount: Percentage Fixed 0" at bounding box center [715, 295] width 263 height 72
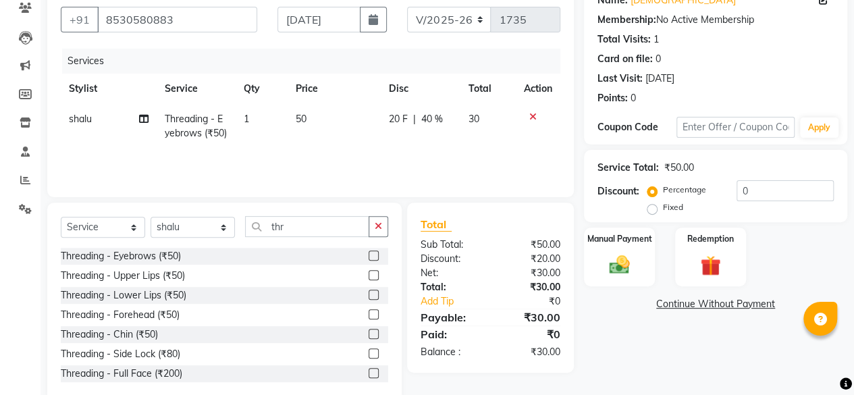
scroll to position [145, 0]
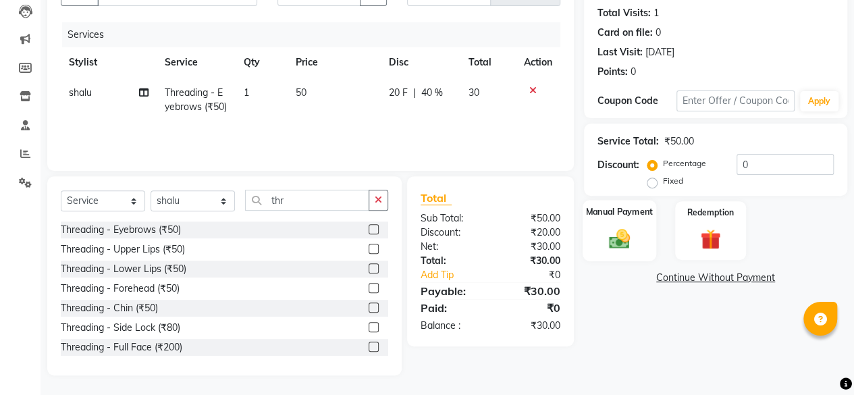
click at [607, 236] on img at bounding box center [619, 238] width 34 height 24
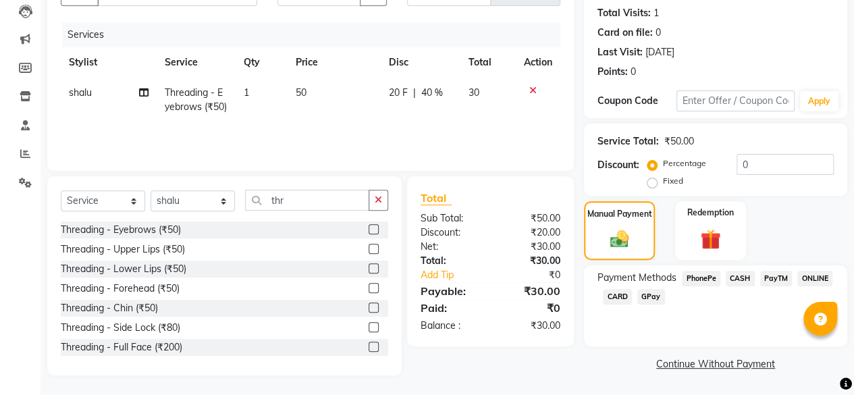
click at [732, 278] on span "CASH" at bounding box center [740, 279] width 29 height 16
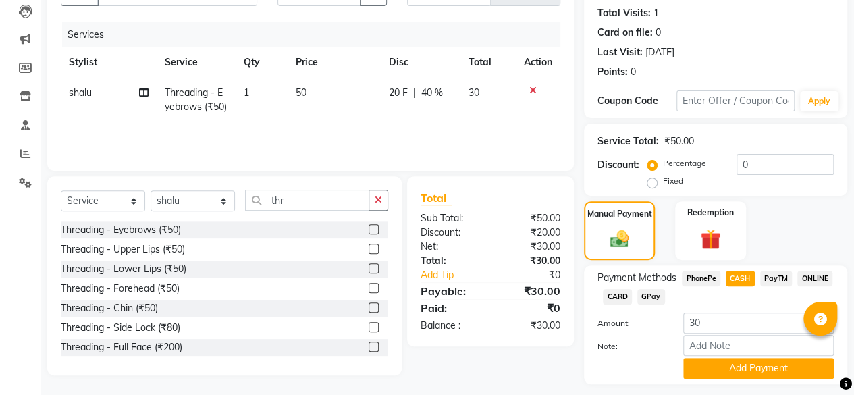
click at [706, 278] on span "PhonePe" at bounding box center [701, 279] width 38 height 16
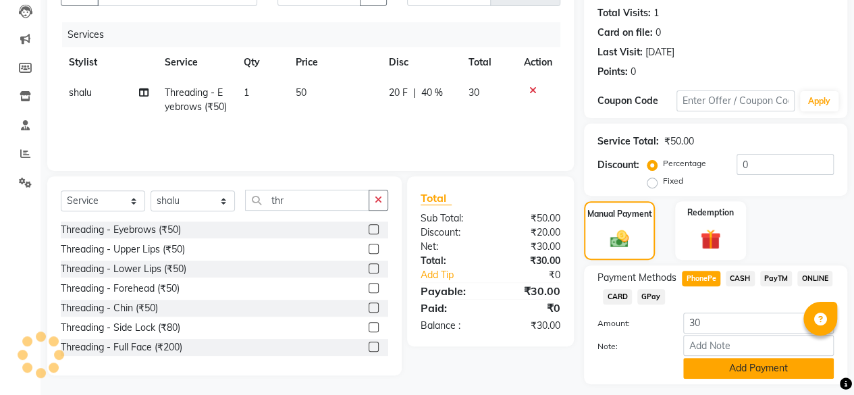
click at [733, 368] on button "Add Payment" at bounding box center [758, 368] width 151 height 21
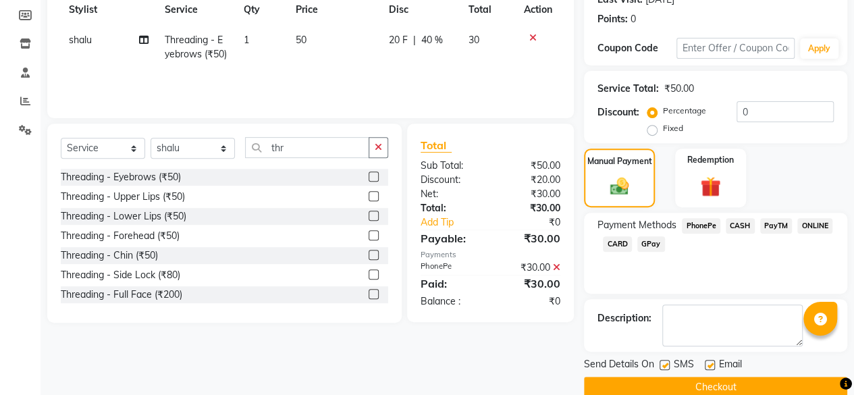
scroll to position [219, 0]
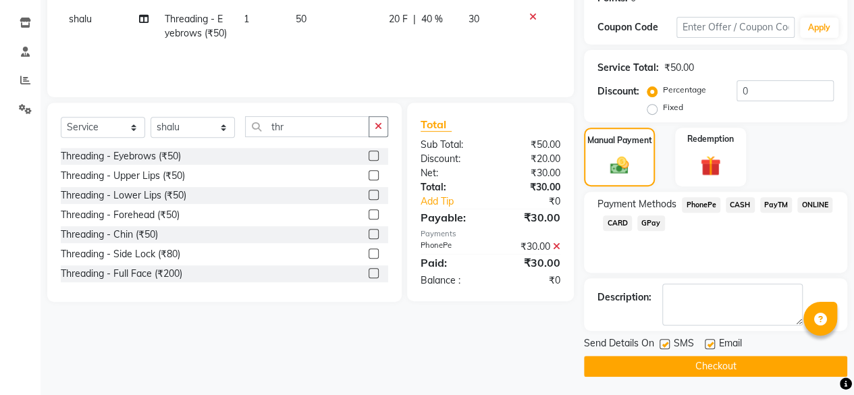
click at [803, 361] on button "Checkout" at bounding box center [715, 366] width 263 height 21
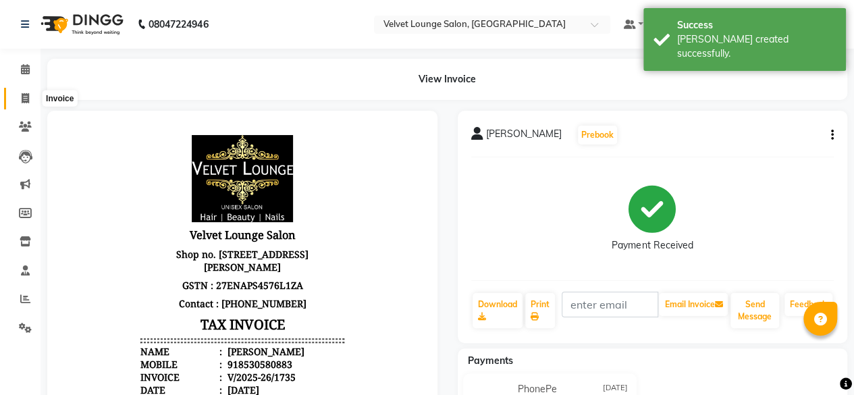
click at [28, 101] on icon at bounding box center [25, 98] width 7 height 10
select select "5962"
select select "service"
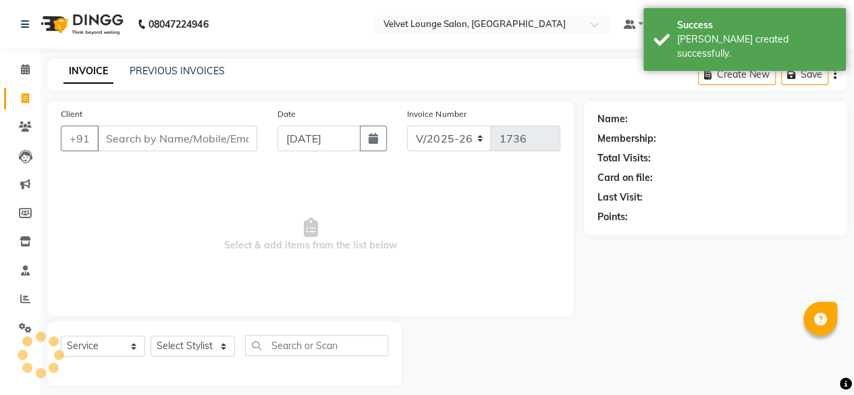
scroll to position [10, 0]
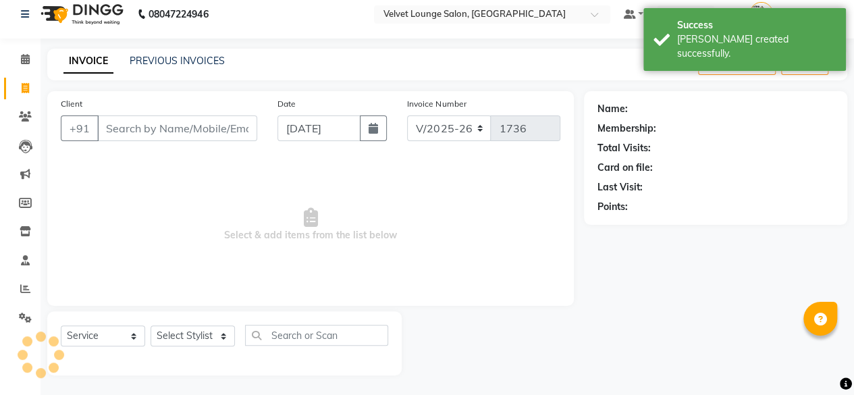
click at [171, 69] on div "INVOICE PREVIOUS INVOICES Create New Save" at bounding box center [447, 65] width 800 height 32
click at [178, 57] on link "PREVIOUS INVOICES" at bounding box center [177, 61] width 95 height 12
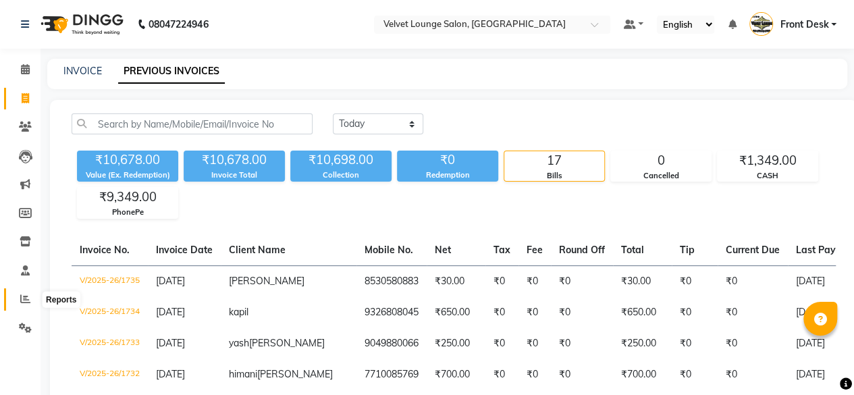
click at [18, 294] on span at bounding box center [25, 300] width 24 height 16
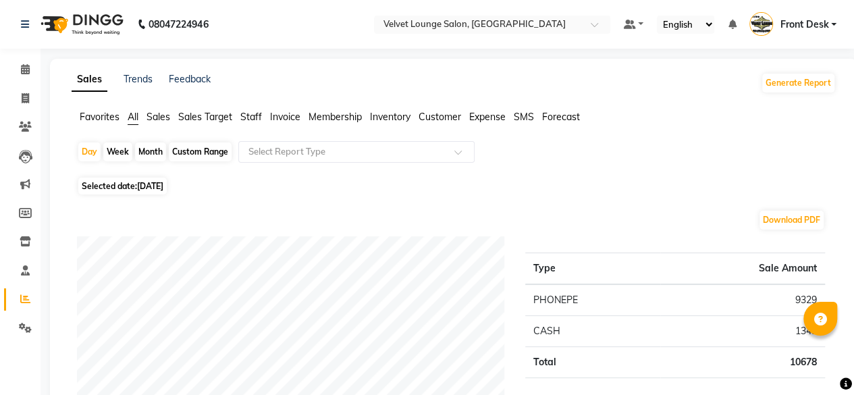
click at [148, 155] on div "Month" at bounding box center [150, 151] width 31 height 19
select select "9"
select select "2025"
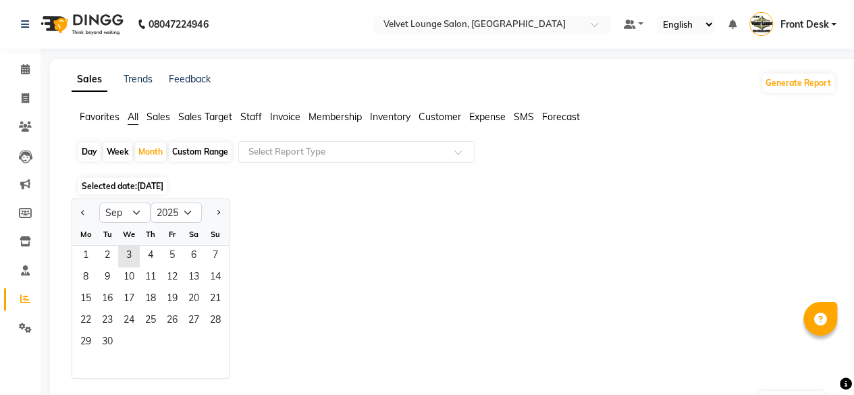
click at [133, 256] on span "3" at bounding box center [129, 257] width 22 height 22
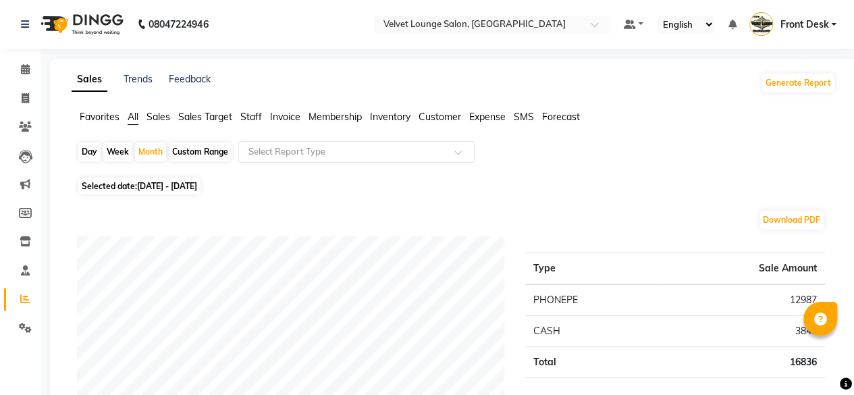
click at [89, 152] on div "Day" at bounding box center [89, 151] width 22 height 19
select select "9"
select select "2025"
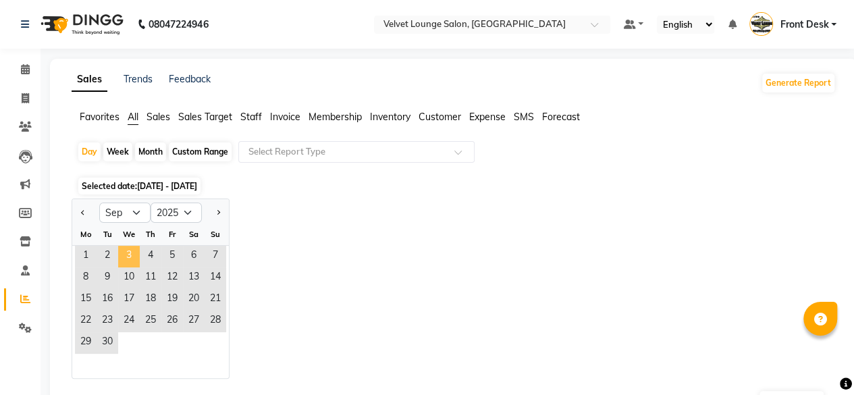
click at [124, 246] on span "3" at bounding box center [129, 257] width 22 height 22
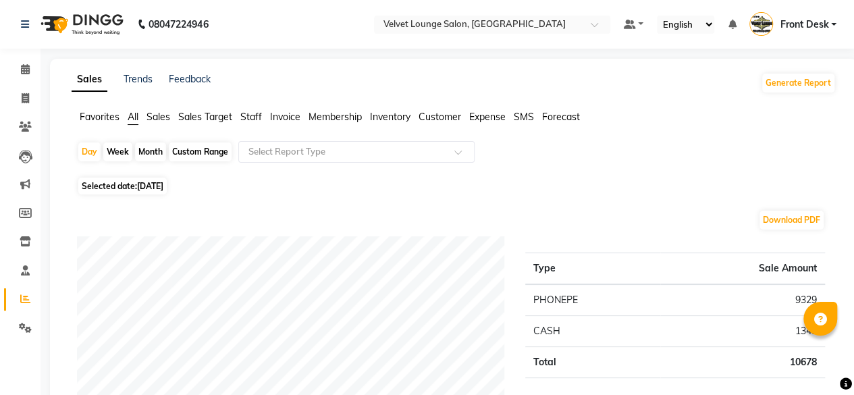
click at [240, 115] on ul "Favorites All Sales Sales Target Staff Invoice Membership Inventory Customer Ex…" at bounding box center [454, 117] width 764 height 15
click at [252, 120] on span "Staff" at bounding box center [251, 117] width 22 height 12
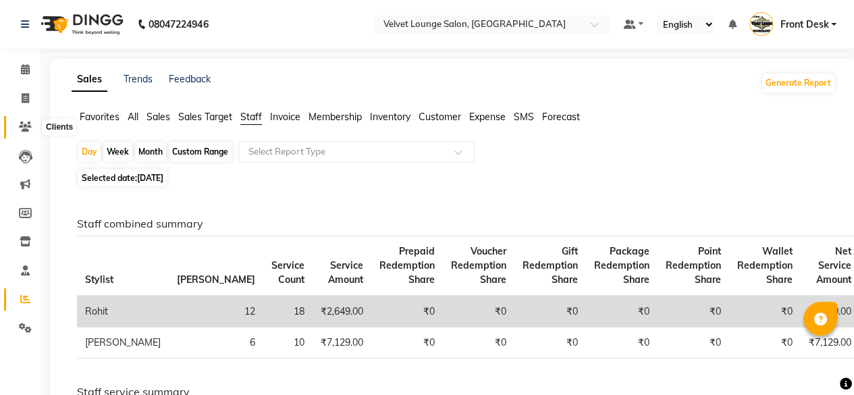
click at [22, 121] on span at bounding box center [25, 127] width 24 height 16
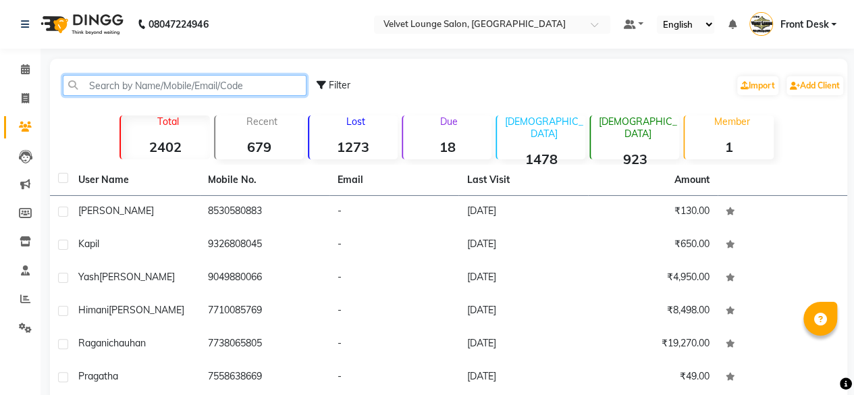
click at [130, 84] on input "text" at bounding box center [185, 85] width 244 height 21
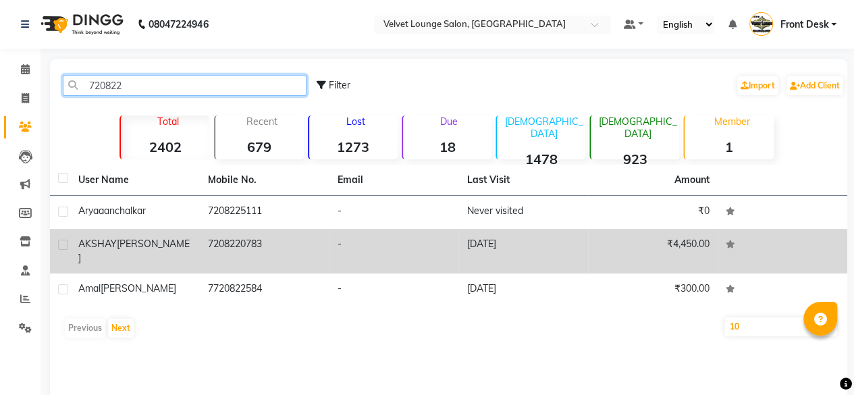
type input "720822"
click at [288, 243] on td "7208220783" at bounding box center [265, 251] width 130 height 45
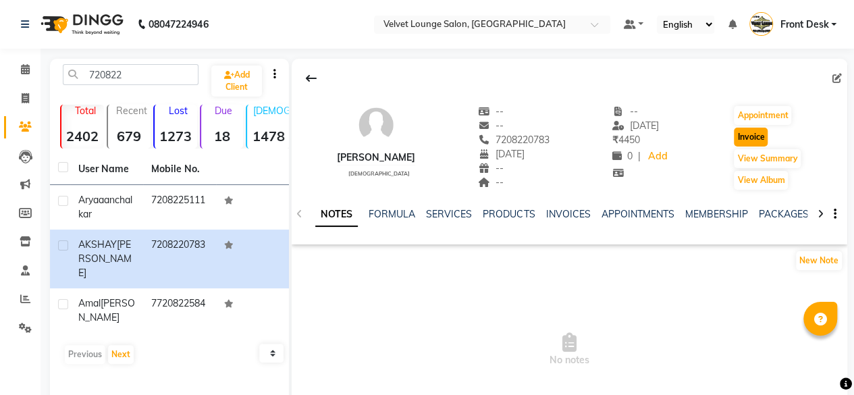
click at [759, 136] on button "Invoice" at bounding box center [751, 137] width 34 height 19
select select "5962"
select select "service"
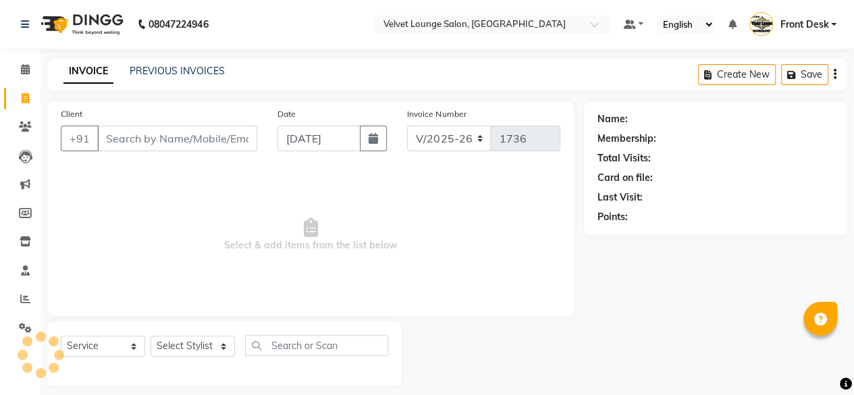
scroll to position [10, 0]
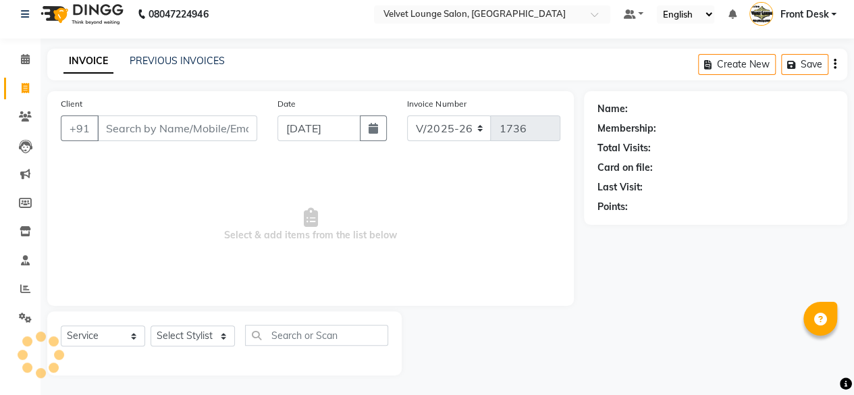
type input "7208220783"
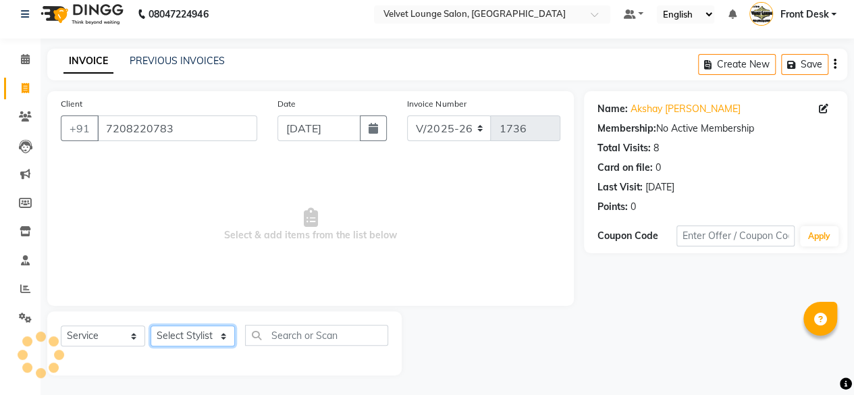
click at [197, 329] on select "Select Stylist [PERSON_NAME] [PERSON_NAME] [PERSON_NAME] Front Desk Jaya jyoti …" at bounding box center [193, 335] width 84 height 21
select select "42846"
click at [151, 325] on select "Select Stylist [PERSON_NAME] [PERSON_NAME] [PERSON_NAME] Front Desk Jaya jyoti …" at bounding box center [193, 335] width 84 height 21
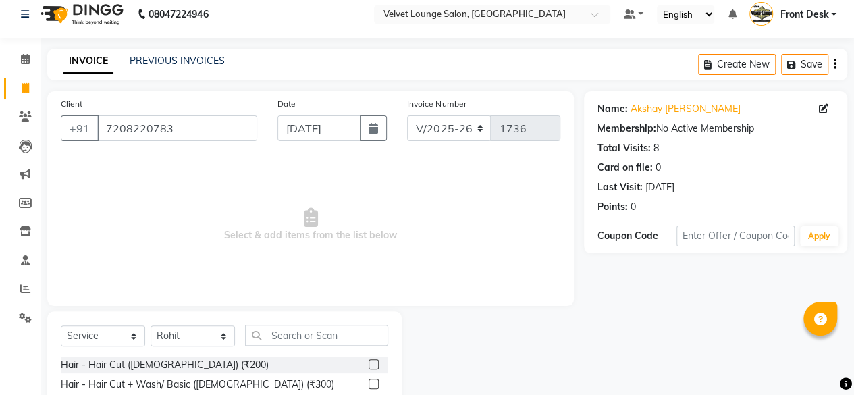
click at [369, 364] on label at bounding box center [374, 364] width 10 height 10
click at [369, 364] on input "checkbox" at bounding box center [373, 364] width 9 height 9
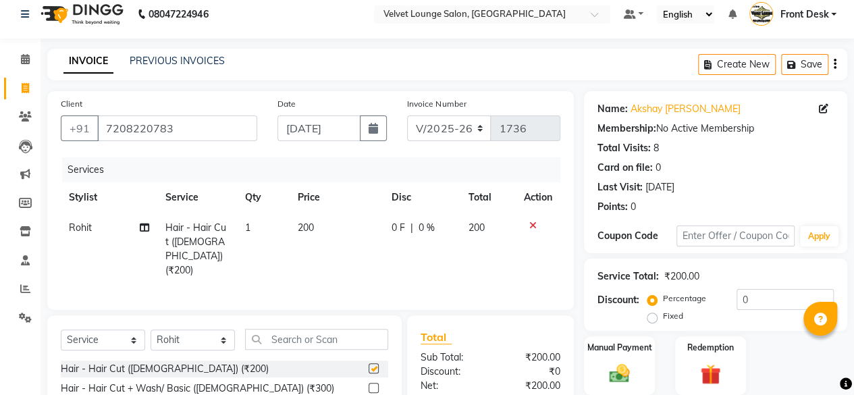
checkbox input "false"
click at [312, 329] on input "text" at bounding box center [316, 339] width 143 height 21
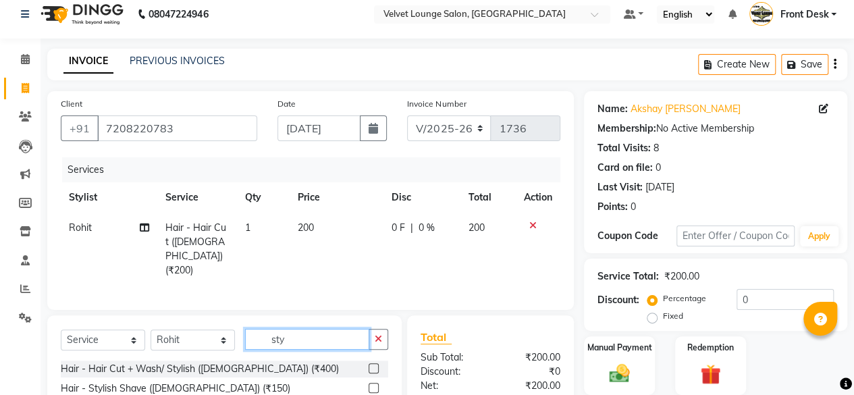
type input "sty"
click at [371, 383] on label at bounding box center [374, 388] width 10 height 10
click at [371, 384] on input "checkbox" at bounding box center [373, 388] width 9 height 9
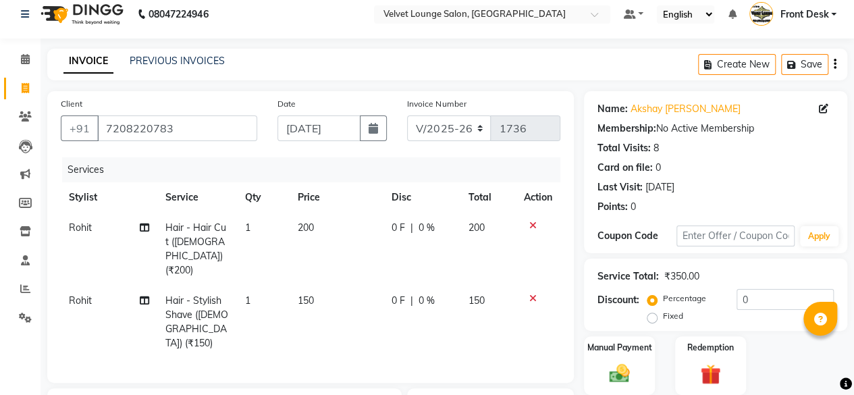
checkbox input "false"
click at [386, 286] on td "0 F | 0 %" at bounding box center [421, 322] width 77 height 73
select select "42846"
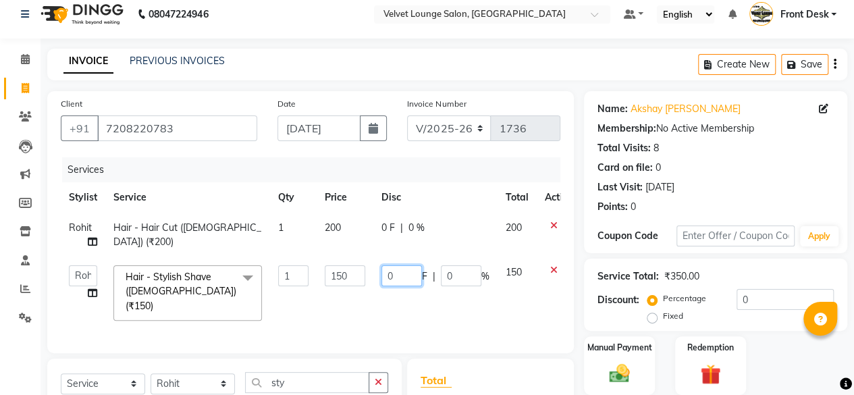
click at [387, 279] on input "0" at bounding box center [401, 275] width 40 height 21
type input "50"
click at [387, 238] on td "0 F | 0 %" at bounding box center [435, 235] width 124 height 45
select select "42846"
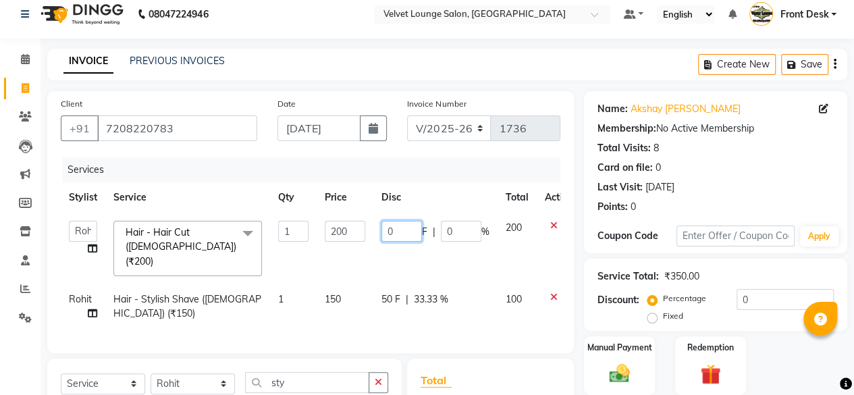
click at [383, 234] on input "0" at bounding box center [401, 231] width 40 height 21
type input "50"
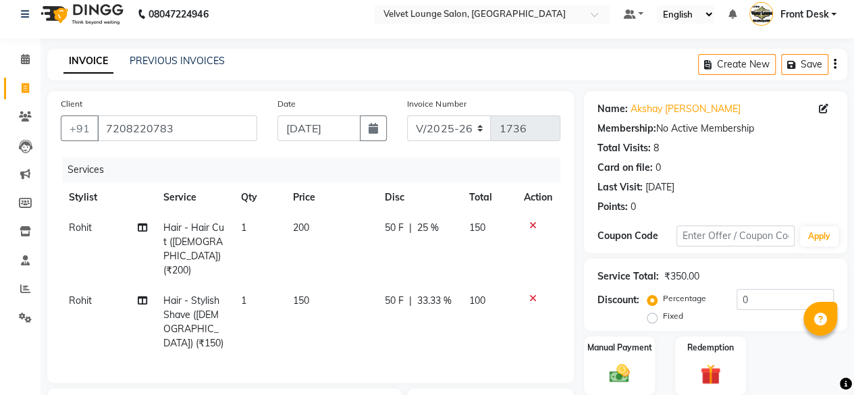
click at [517, 358] on div "Client [PHONE_NUMBER] Date [DATE] Invoice Number V/2025 V/[PHONE_NUMBER] Servic…" at bounding box center [310, 324] width 547 height 467
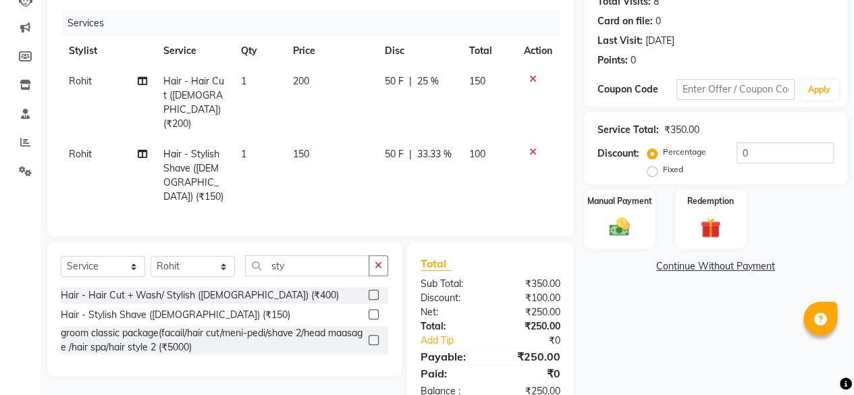
scroll to position [174, 0]
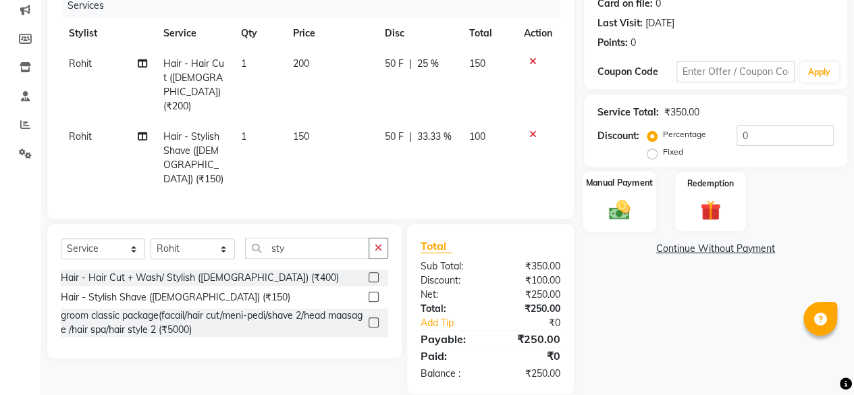
click at [599, 219] on div "Manual Payment" at bounding box center [619, 201] width 74 height 61
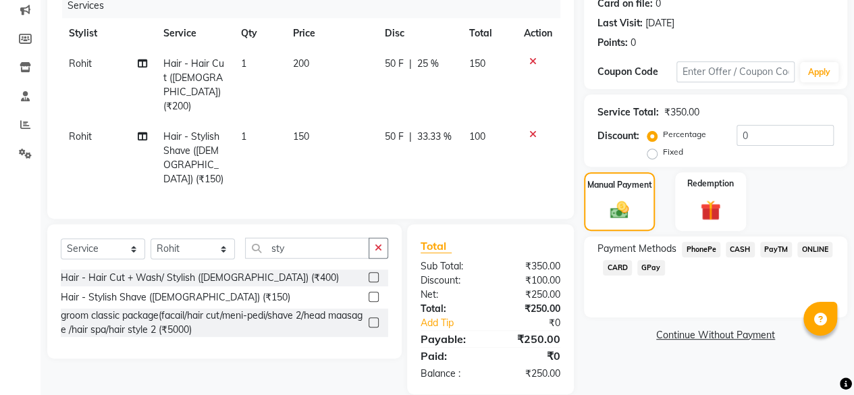
click at [727, 250] on span "CASH" at bounding box center [740, 250] width 29 height 16
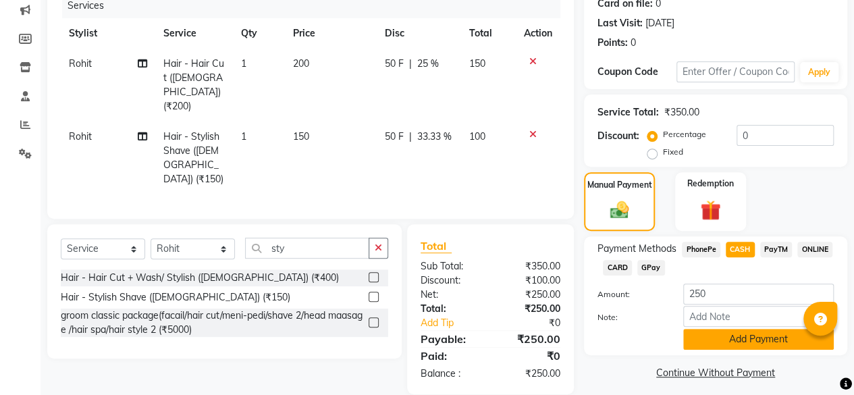
click at [715, 335] on button "Add Payment" at bounding box center [758, 339] width 151 height 21
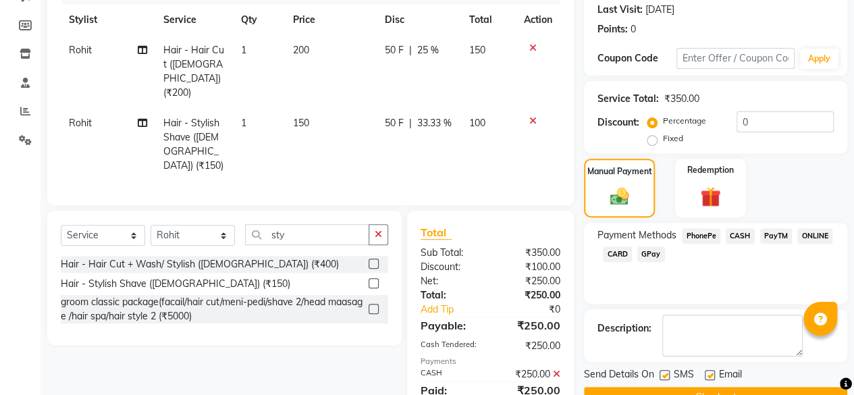
scroll to position [201, 0]
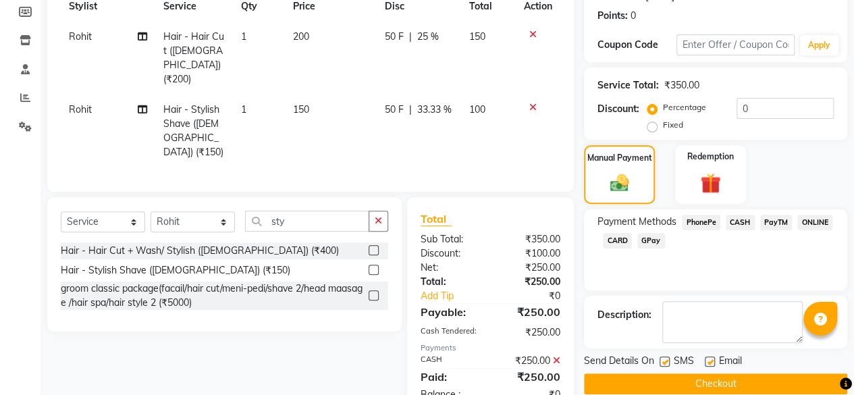
click at [720, 380] on button "Checkout" at bounding box center [715, 383] width 263 height 21
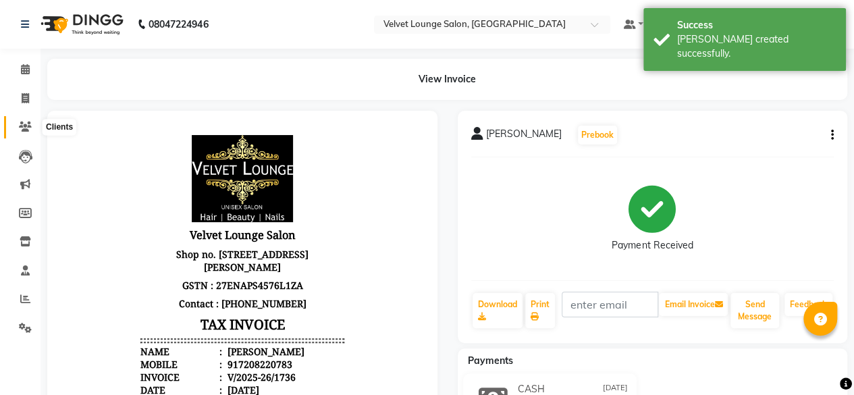
click at [20, 126] on icon at bounding box center [25, 126] width 13 height 10
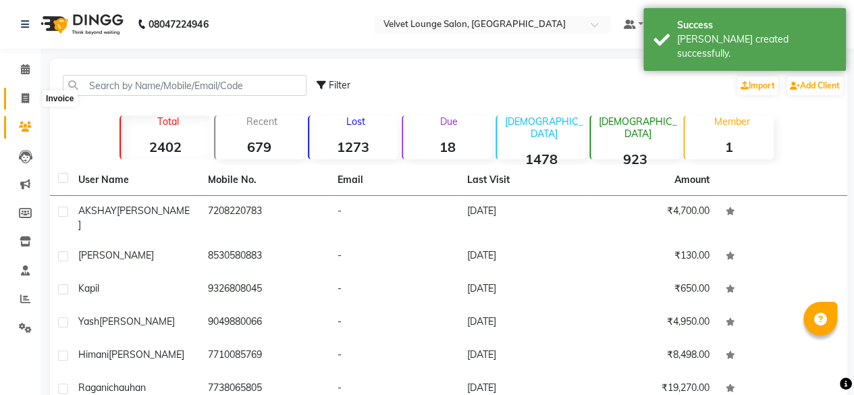
click at [23, 103] on span at bounding box center [25, 99] width 24 height 16
select select "5962"
select select "service"
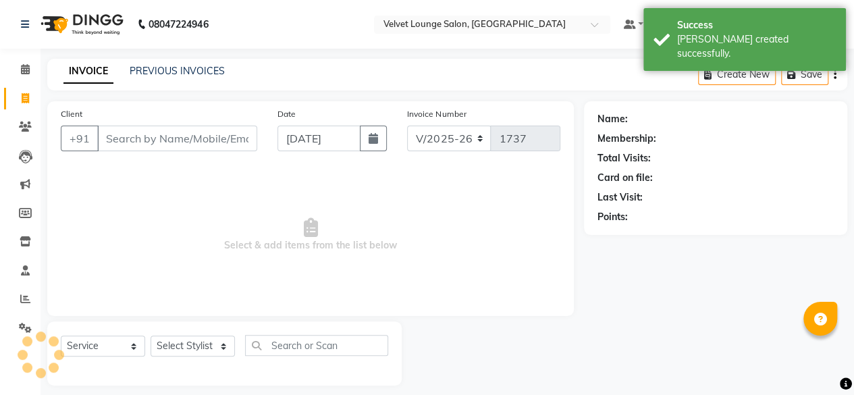
scroll to position [10, 0]
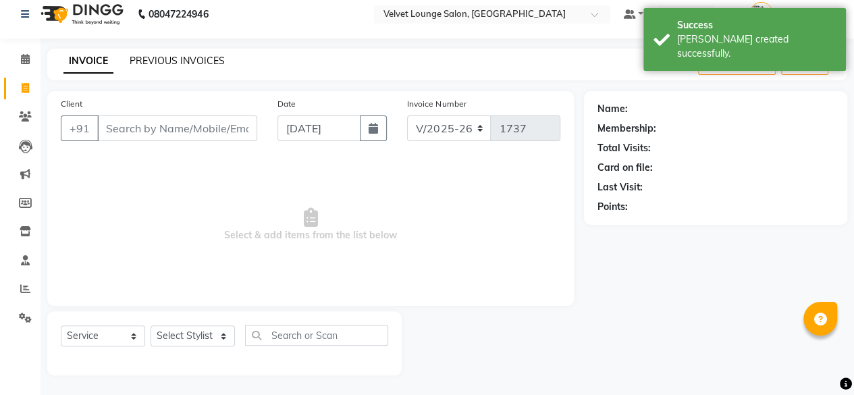
click at [174, 61] on link "PREVIOUS INVOICES" at bounding box center [177, 61] width 95 height 12
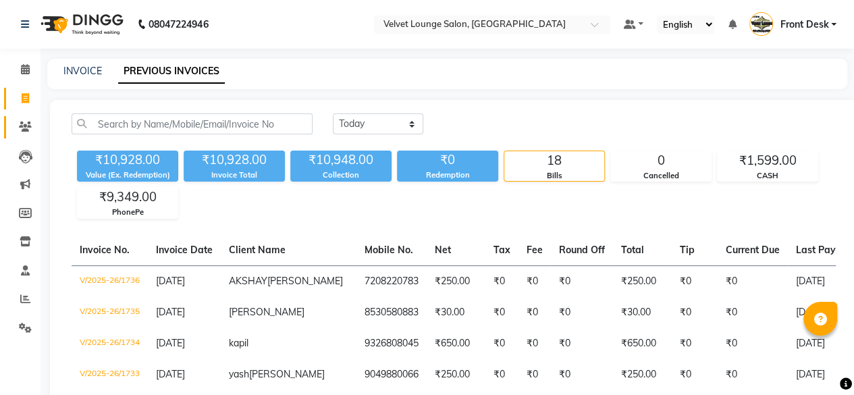
click at [8, 133] on link "Clients" at bounding box center [20, 127] width 32 height 22
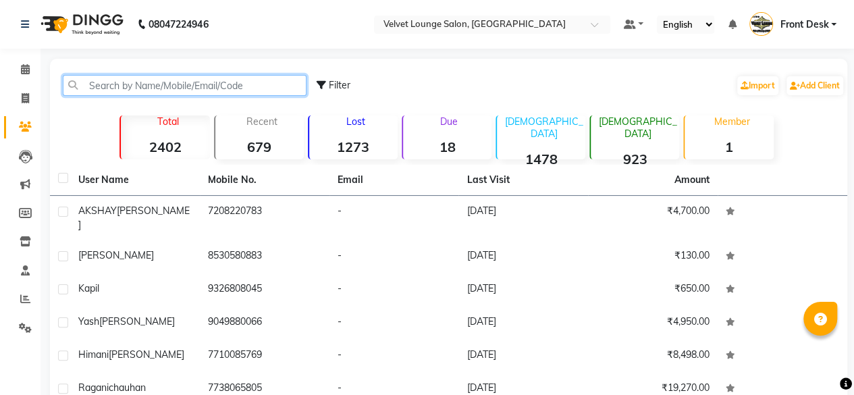
click at [158, 82] on input "text" at bounding box center [185, 85] width 244 height 21
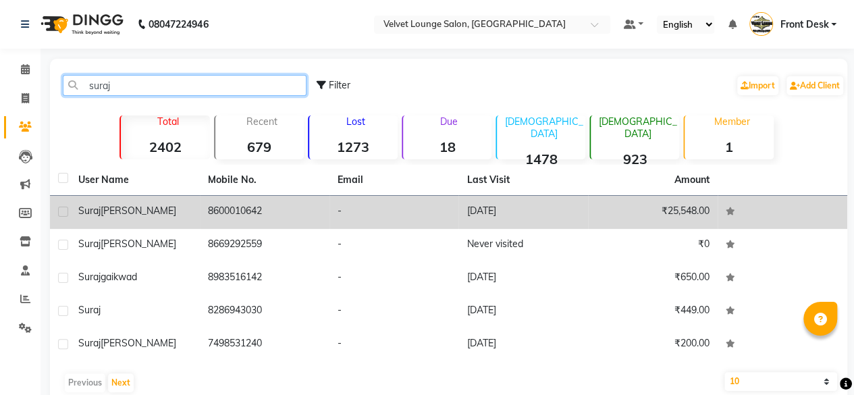
type input "suraj"
click at [350, 214] on td "-" at bounding box center [394, 212] width 130 height 33
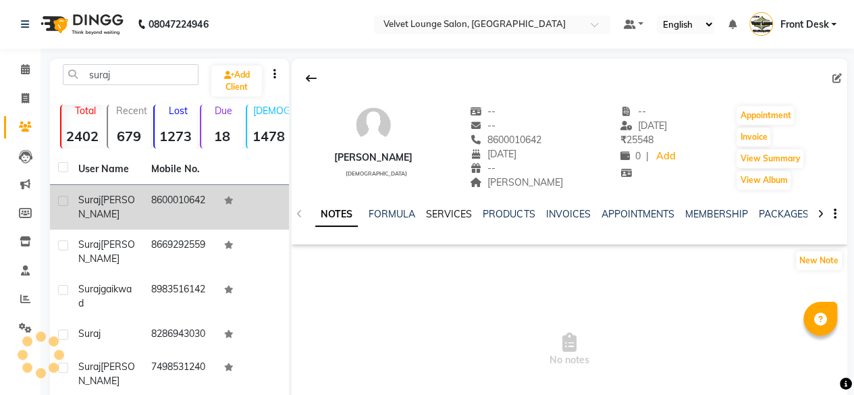
click at [444, 210] on link "SERVICES" at bounding box center [449, 214] width 46 height 12
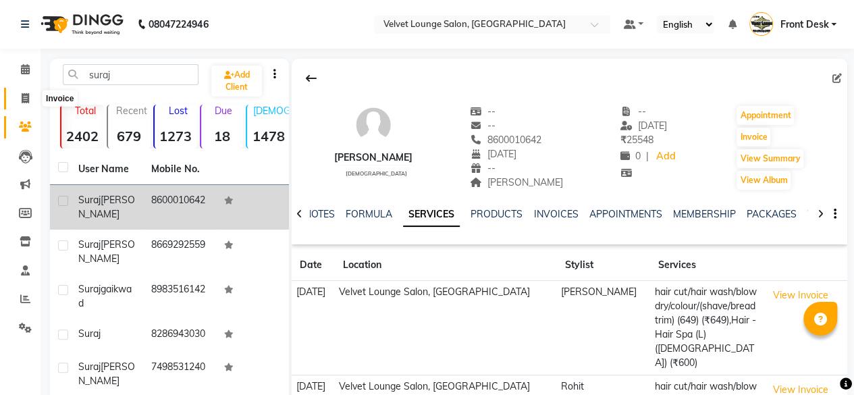
click at [22, 104] on span at bounding box center [25, 99] width 24 height 16
select select "service"
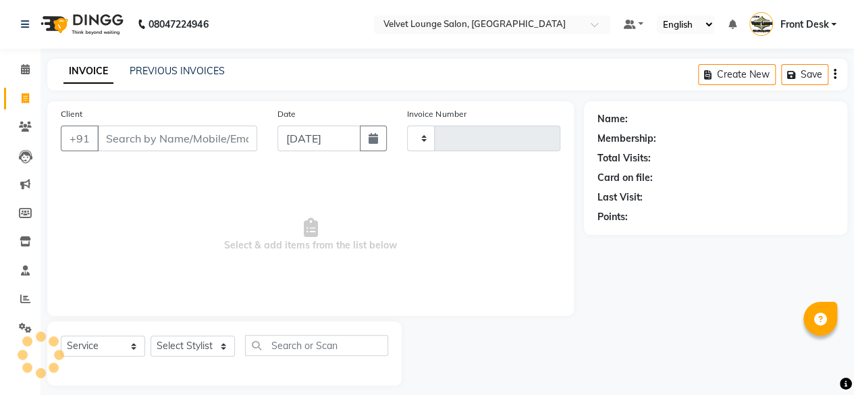
type input "1737"
select select "5962"
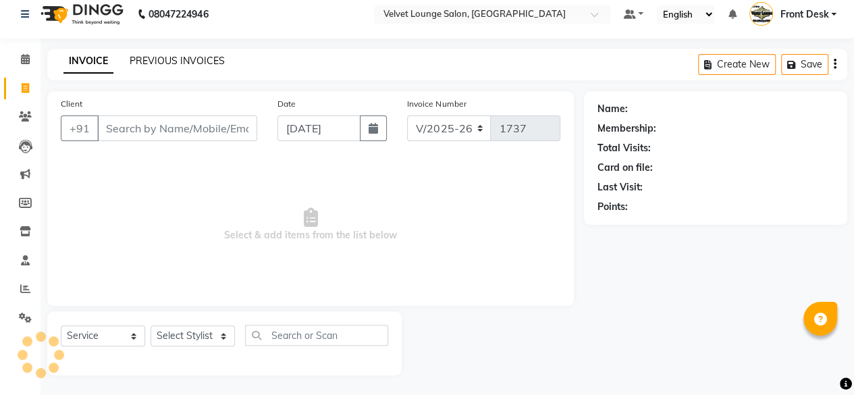
click at [207, 57] on link "PREVIOUS INVOICES" at bounding box center [177, 61] width 95 height 12
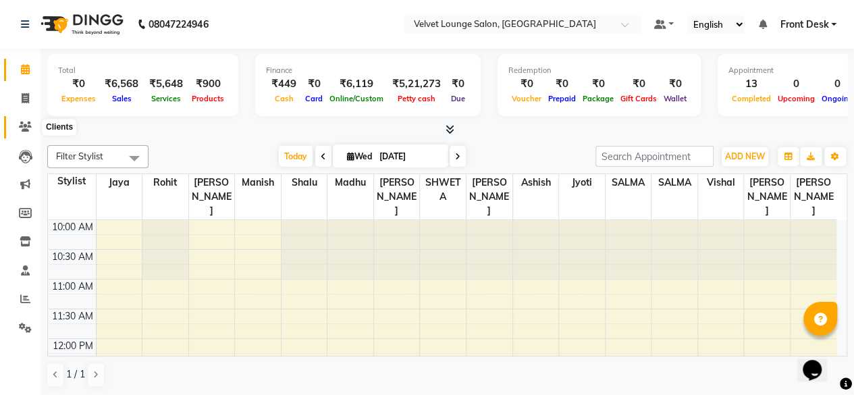
click at [24, 126] on icon at bounding box center [25, 126] width 13 height 10
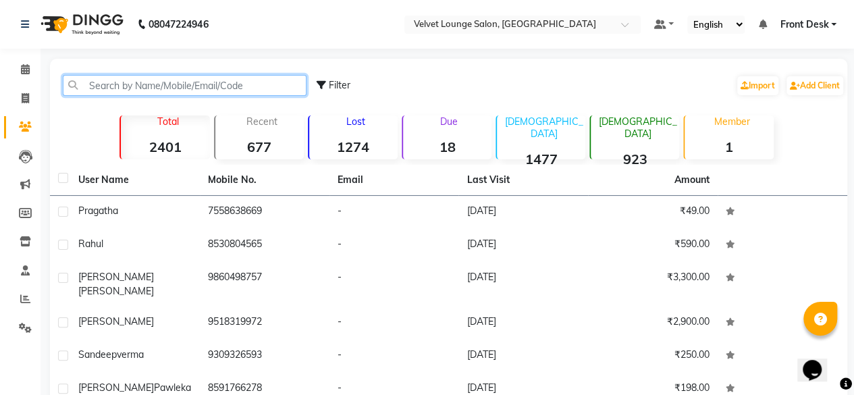
click at [195, 89] on input "text" at bounding box center [185, 85] width 244 height 21
click at [240, 76] on input "text" at bounding box center [185, 85] width 244 height 21
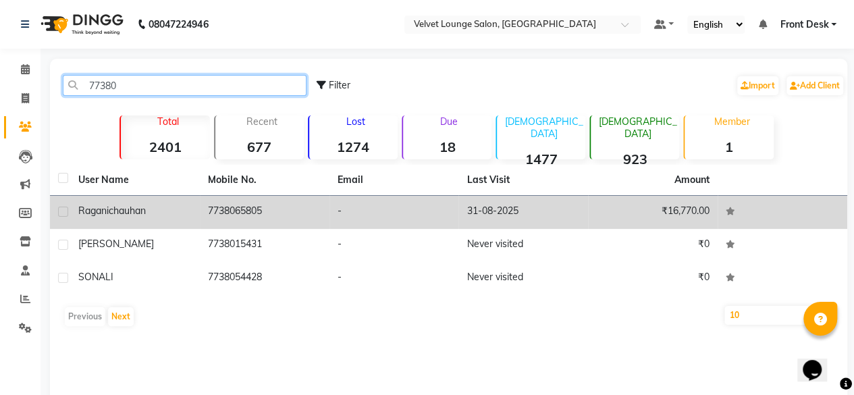
type input "77380"
click at [581, 214] on td "31-08-2025" at bounding box center [523, 212] width 130 height 33
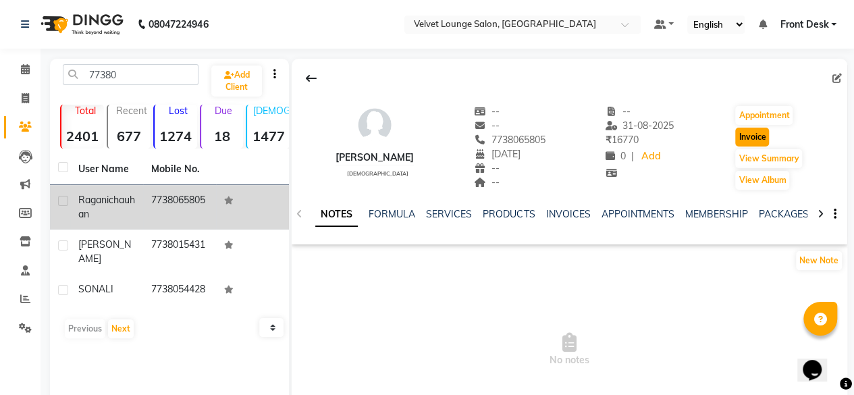
click at [753, 140] on button "Invoice" at bounding box center [752, 137] width 34 height 19
select select "service"
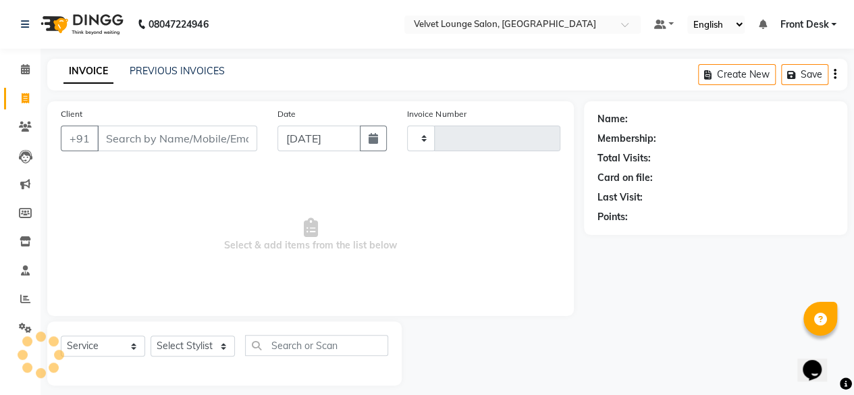
scroll to position [10, 0]
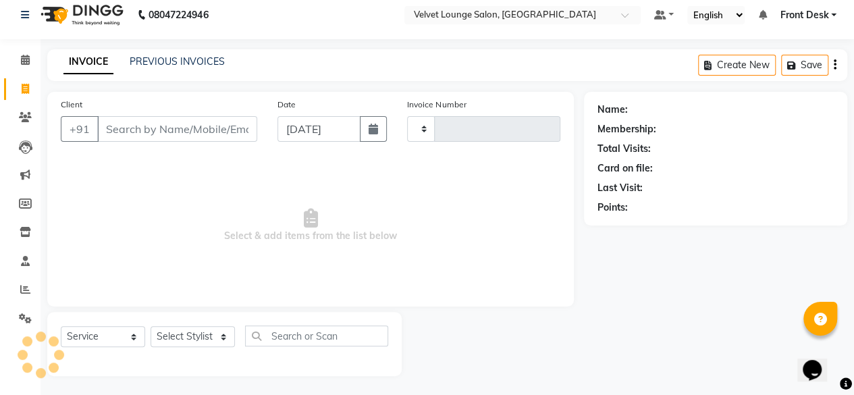
type input "1731"
select select "5962"
type input "7738065805"
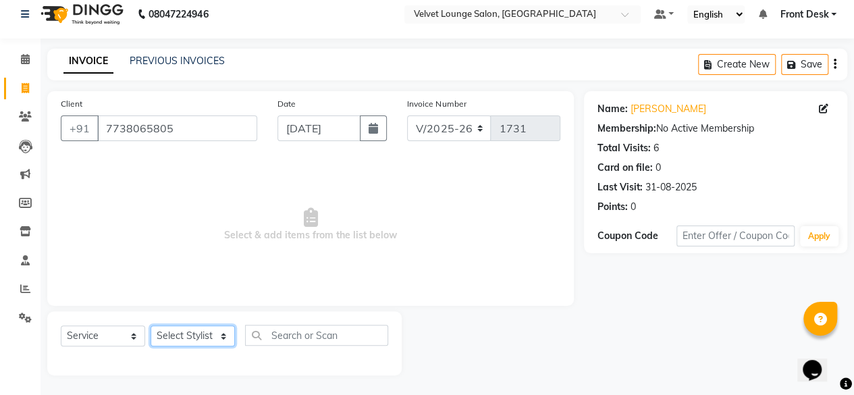
click at [197, 334] on select "Select Stylist [PERSON_NAME] [PERSON_NAME] [PERSON_NAME] Front Desk Jaya jyoti …" at bounding box center [193, 335] width 84 height 21
select select "50611"
click at [151, 325] on select "Select Stylist [PERSON_NAME] [PERSON_NAME] [PERSON_NAME] Front Desk Jaya jyoti …" at bounding box center [193, 335] width 84 height 21
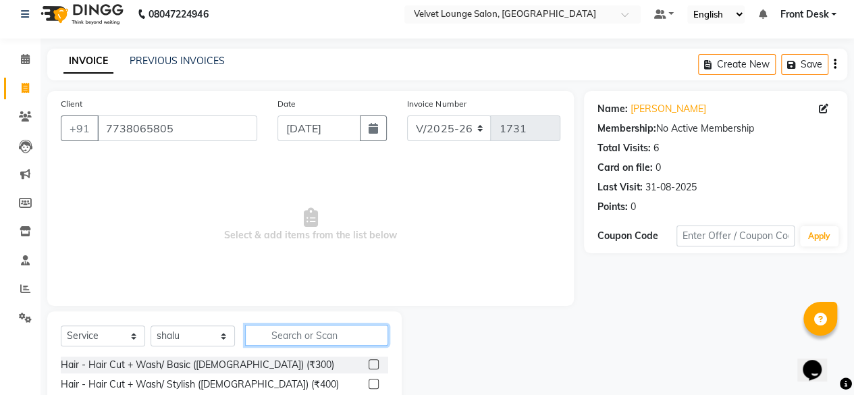
click at [300, 332] on input "text" at bounding box center [316, 335] width 143 height 21
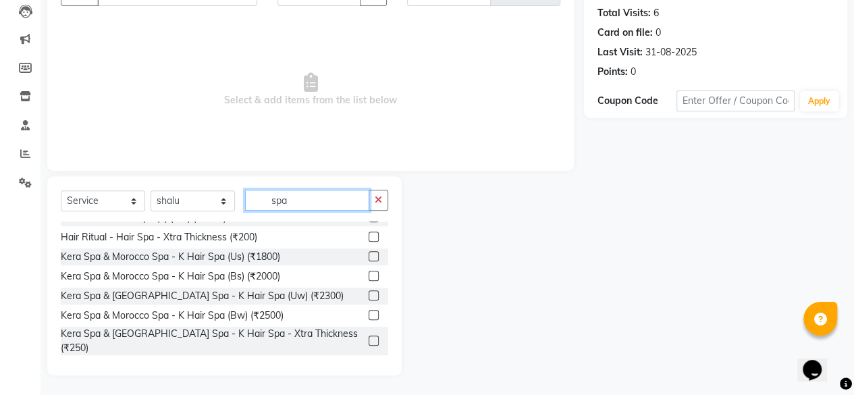
scroll to position [351, 0]
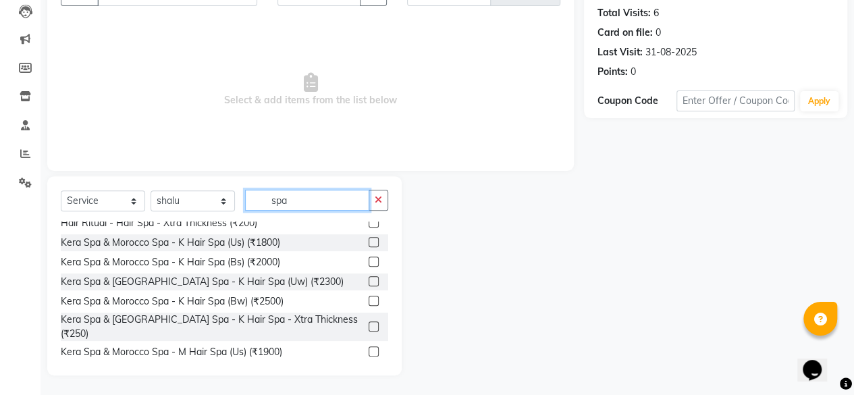
type input "spa"
click at [369, 260] on label at bounding box center [374, 261] width 10 height 10
click at [369, 260] on input "checkbox" at bounding box center [373, 262] width 9 height 9
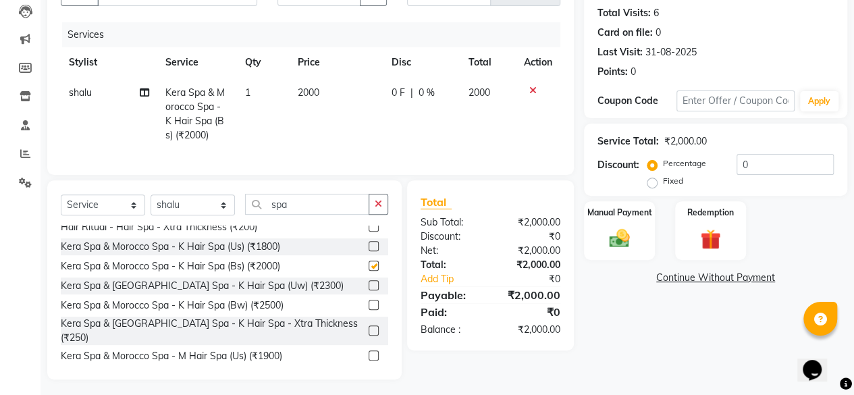
checkbox input "false"
click at [300, 98] on td "2000" at bounding box center [337, 114] width 94 height 73
select select "50611"
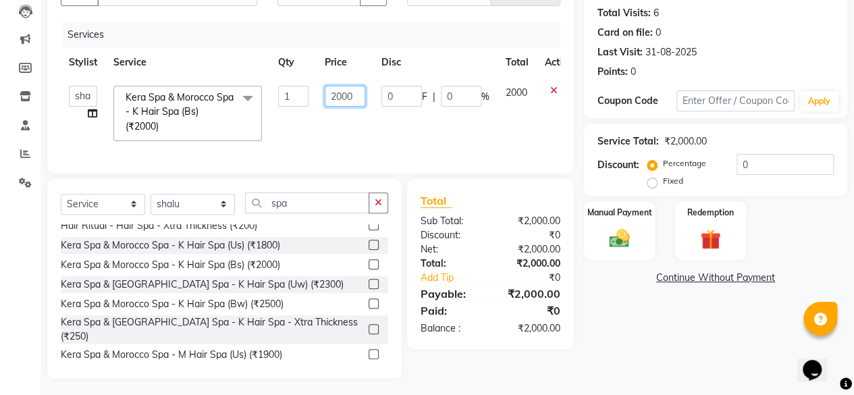
click at [339, 96] on input "2000" at bounding box center [345, 96] width 40 height 21
type input "2500"
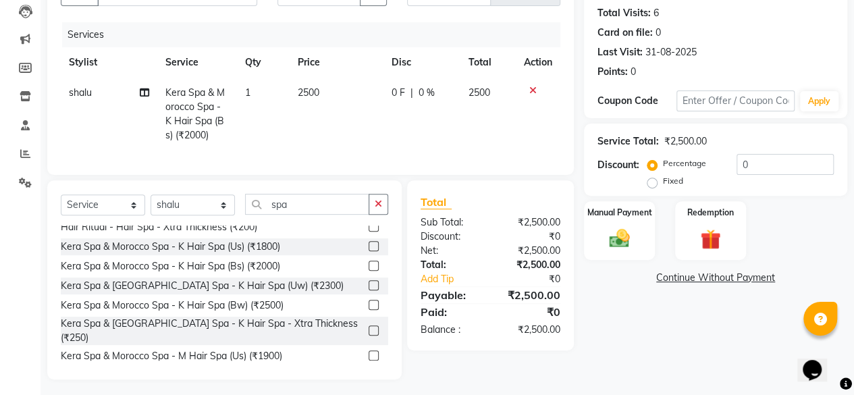
click at [356, 130] on td "2500" at bounding box center [337, 114] width 94 height 73
select select "50611"
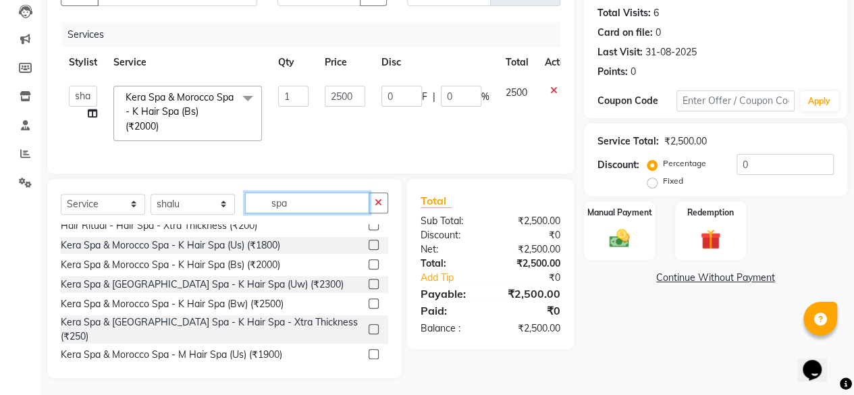
click at [300, 213] on input "spa" at bounding box center [307, 202] width 124 height 21
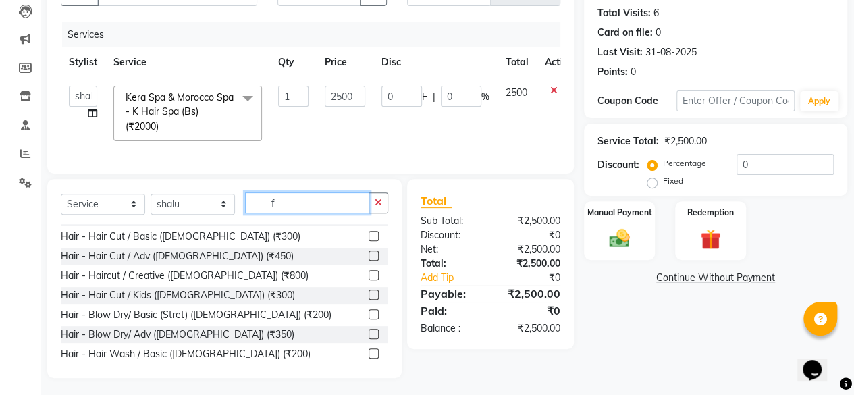
scroll to position [0, 0]
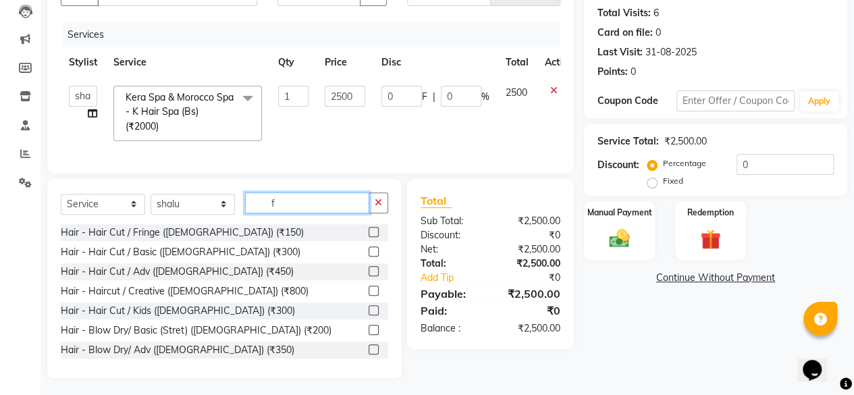
type input "f"
click at [369, 276] on label at bounding box center [374, 271] width 10 height 10
click at [369, 276] on input "checkbox" at bounding box center [373, 271] width 9 height 9
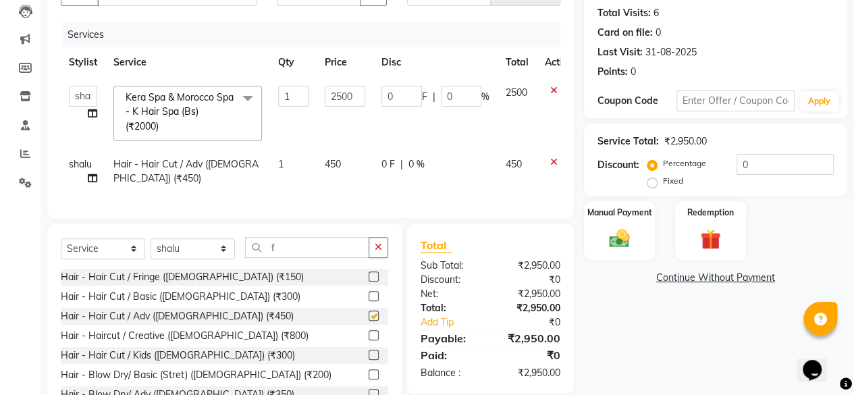
checkbox input "false"
click at [377, 157] on td "0 F | 0 %" at bounding box center [435, 171] width 124 height 45
select select "50611"
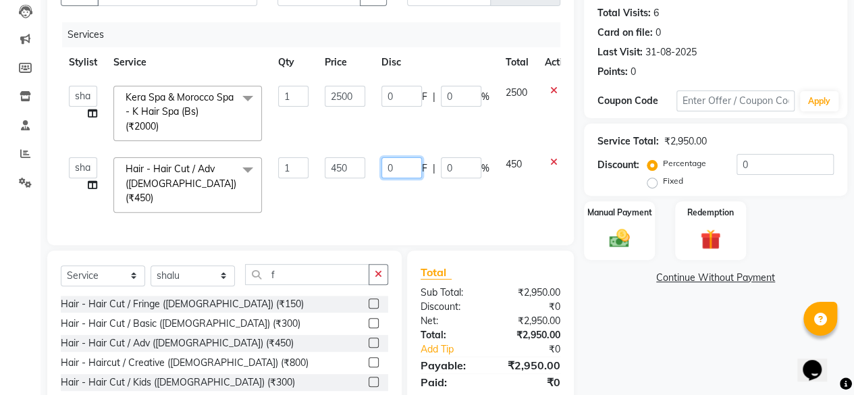
click at [382, 160] on input "0" at bounding box center [401, 167] width 40 height 21
type input "450"
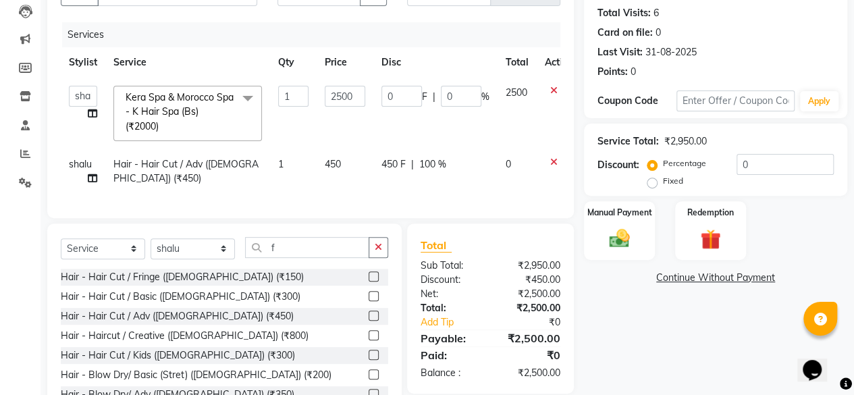
click at [768, 335] on div "Name: Ragani Chauhan Membership: No Active Membership Total Visits: 6 Card on f…" at bounding box center [720, 189] width 273 height 466
click at [628, 240] on img at bounding box center [619, 238] width 34 height 24
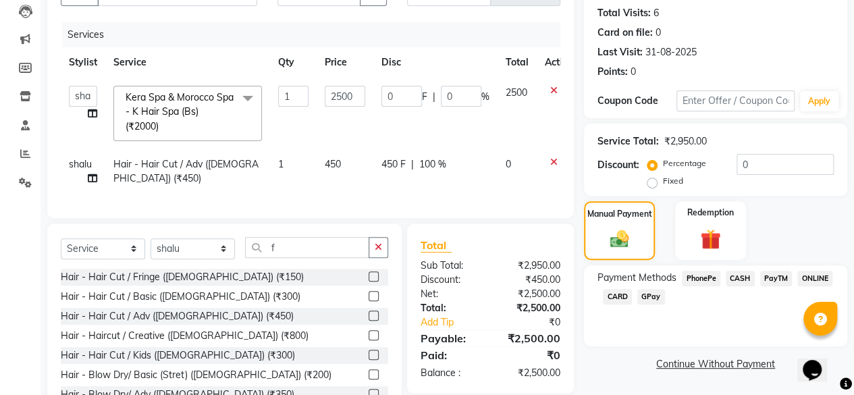
click at [712, 277] on span "PhonePe" at bounding box center [701, 279] width 38 height 16
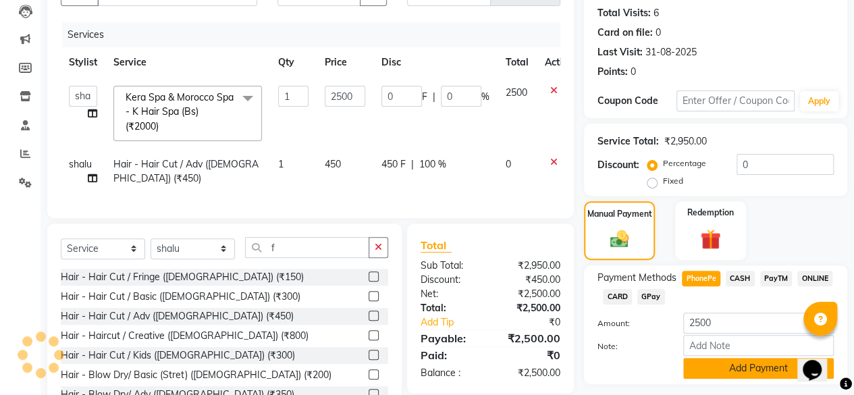
click at [754, 374] on button "Add Payment" at bounding box center [758, 368] width 151 height 21
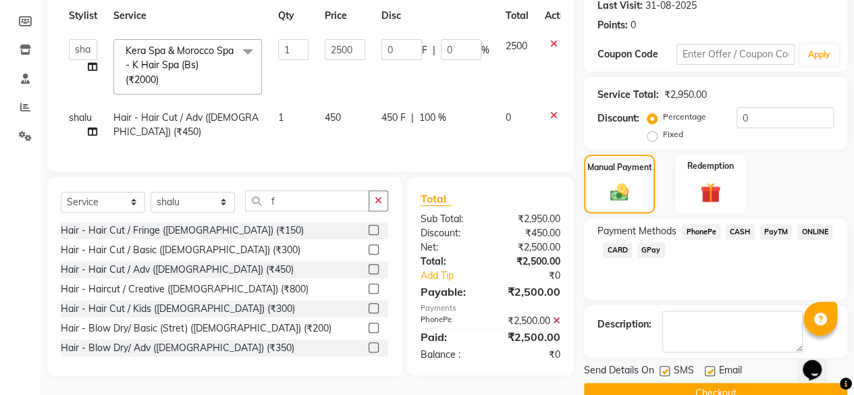
scroll to position [219, 0]
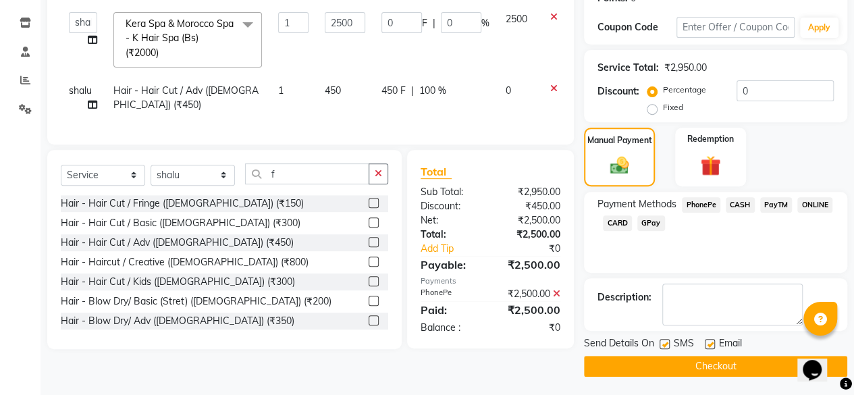
click at [678, 371] on button "Checkout" at bounding box center [715, 366] width 263 height 21
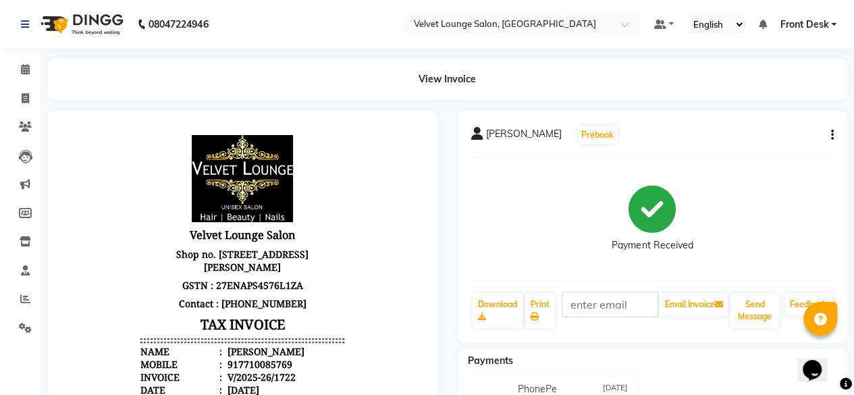
click at [265, 371] on div "917710085769" at bounding box center [258, 364] width 67 height 13
copy div "917710085769"
click at [26, 130] on icon at bounding box center [25, 126] width 13 height 10
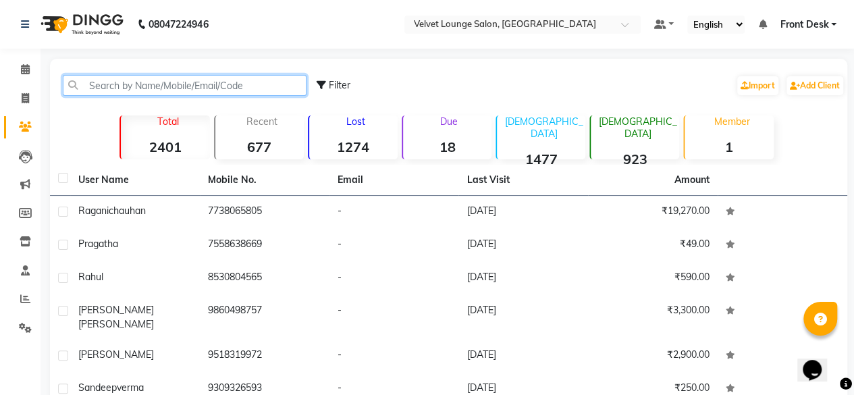
click at [121, 85] on input "text" at bounding box center [185, 85] width 244 height 21
paste input "917710085769"
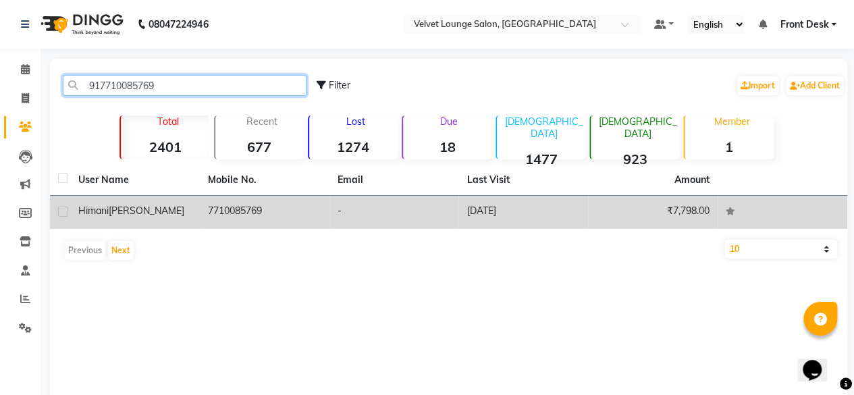
type input "917710085769"
click at [443, 214] on td "-" at bounding box center [394, 212] width 130 height 33
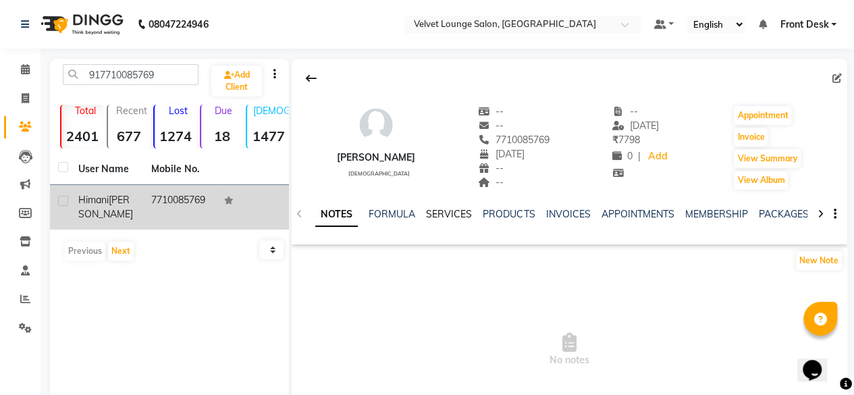
click at [433, 214] on link "SERVICES" at bounding box center [449, 214] width 46 height 12
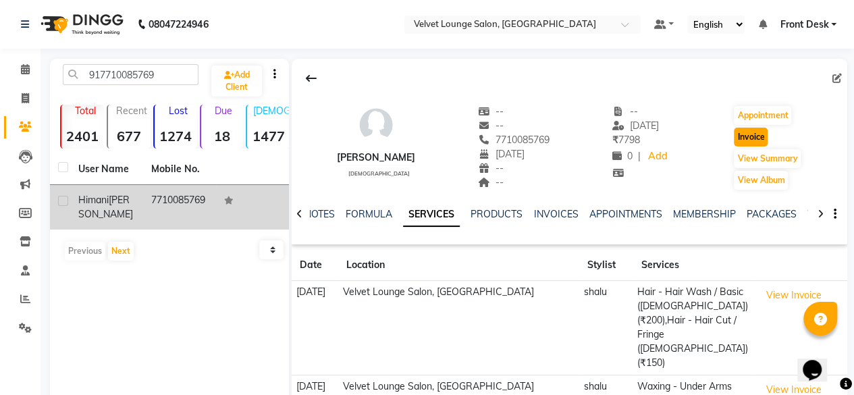
click at [765, 139] on button "Invoice" at bounding box center [751, 137] width 34 height 19
select select "service"
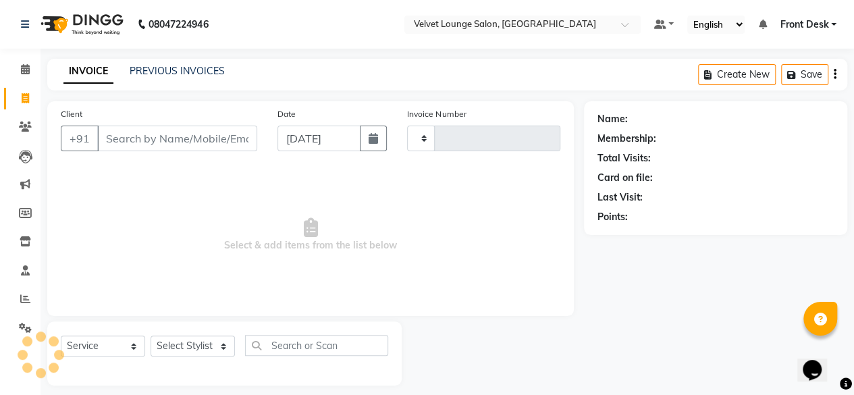
scroll to position [10, 0]
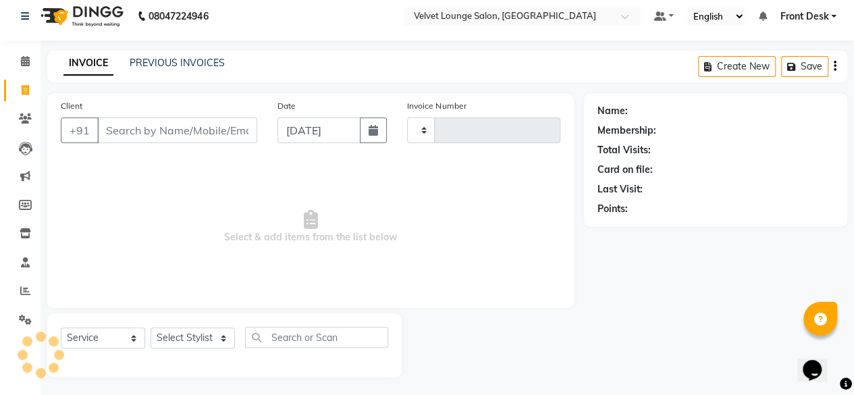
type input "1732"
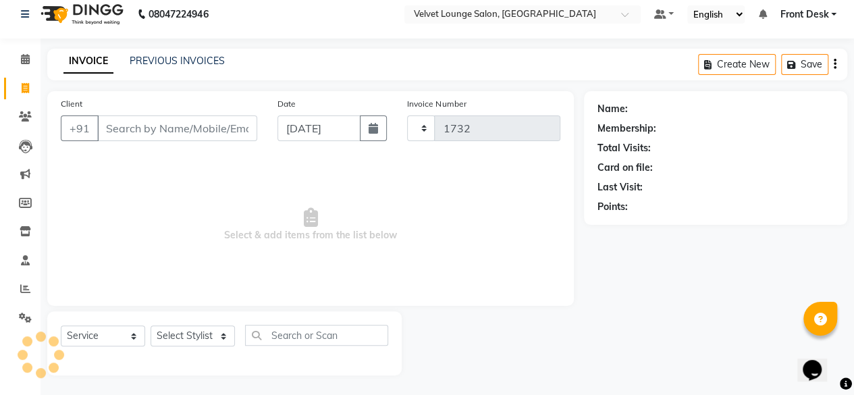
select select "5962"
type input "7710085769"
click at [175, 339] on select "Select Stylist" at bounding box center [193, 335] width 84 height 21
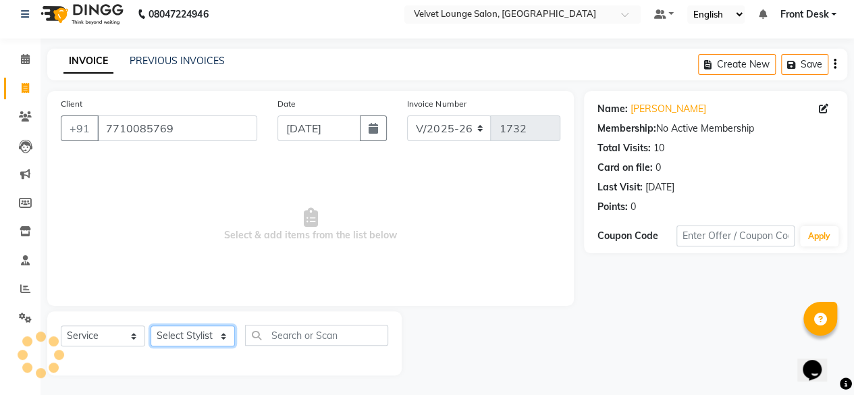
select select "50611"
click at [151, 325] on select "Select Stylist [PERSON_NAME] [PERSON_NAME] [PERSON_NAME] Front Desk Jaya jyoti …" at bounding box center [193, 335] width 84 height 21
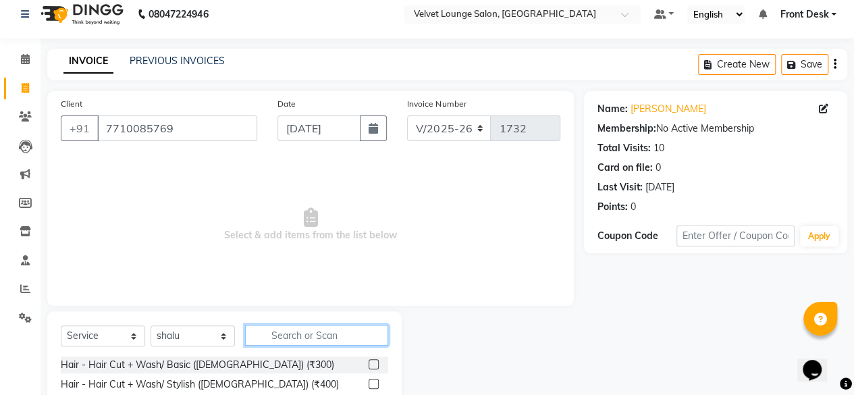
click at [279, 335] on input "text" at bounding box center [316, 335] width 143 height 21
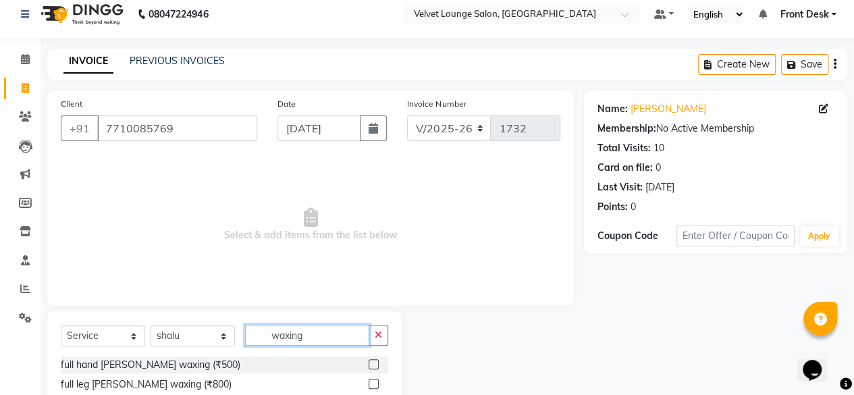
type input "waxing"
click at [369, 362] on label at bounding box center [374, 364] width 10 height 10
click at [369, 362] on input "checkbox" at bounding box center [373, 364] width 9 height 9
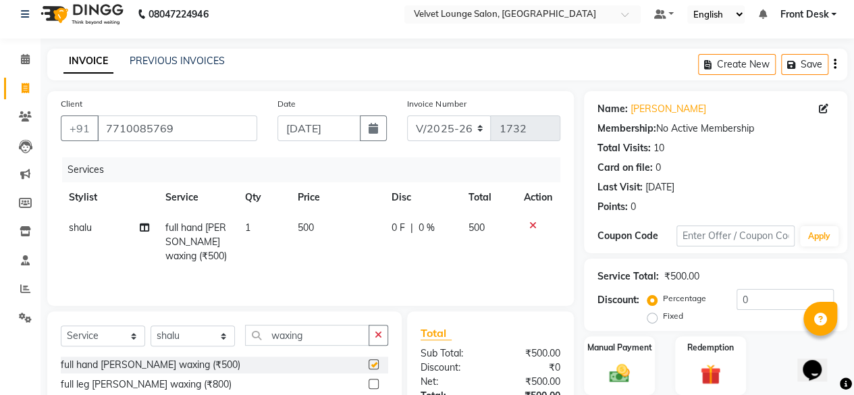
checkbox input "false"
drag, startPoint x: 341, startPoint y: 350, endPoint x: 335, endPoint y: 338, distance: 13.6
click at [335, 338] on div "Select Service Product Membership Package Voucher Prepaid Gift Card Select Styl…" at bounding box center [224, 341] width 327 height 32
click at [335, 338] on input "waxing" at bounding box center [307, 335] width 124 height 21
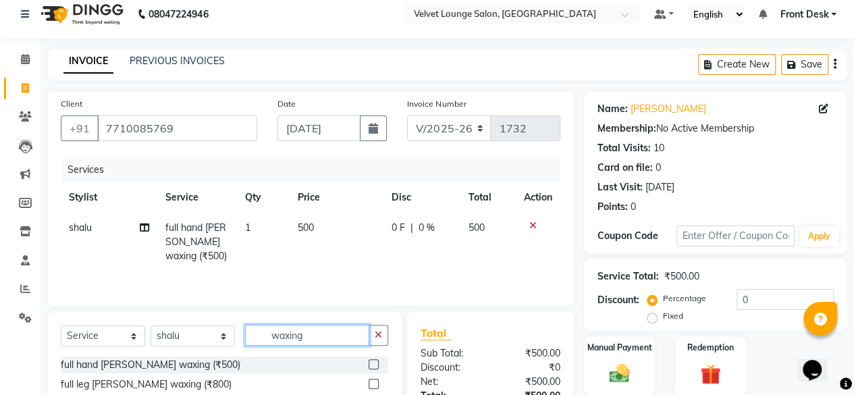
type input "\"
type input "\under"
click at [369, 381] on label at bounding box center [374, 384] width 10 height 10
click at [369, 381] on input "checkbox" at bounding box center [373, 384] width 9 height 9
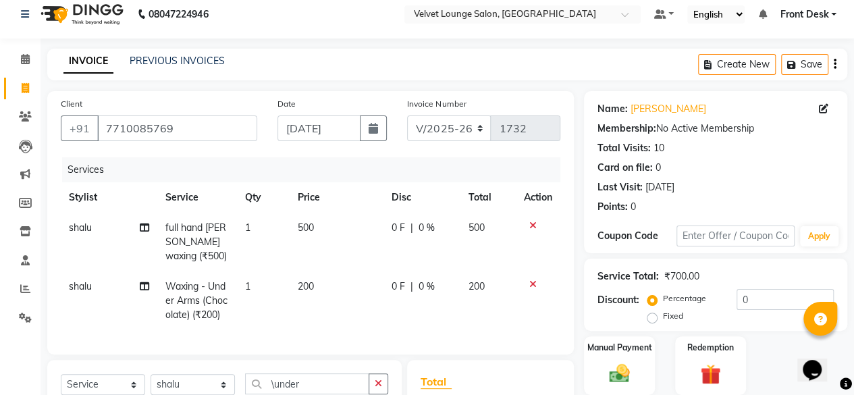
checkbox input "false"
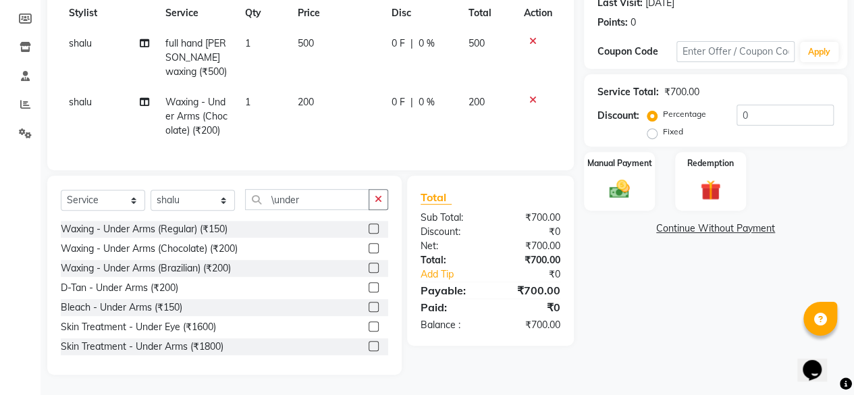
scroll to position [204, 0]
click at [643, 199] on div "Manual Payment" at bounding box center [619, 181] width 74 height 61
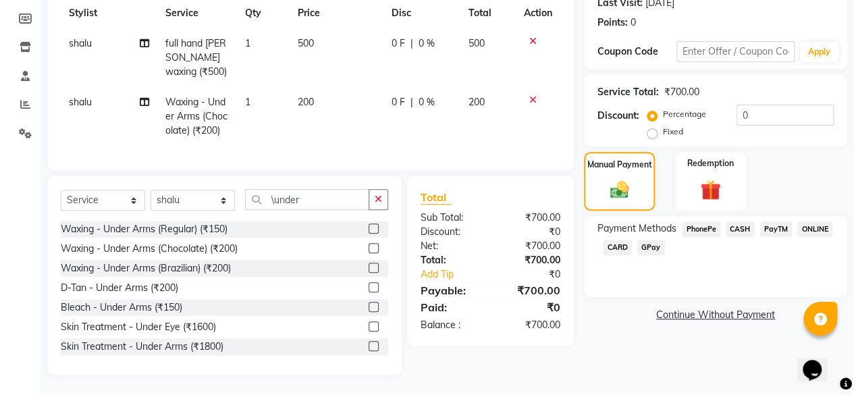
click at [707, 226] on span "PhonePe" at bounding box center [701, 229] width 38 height 16
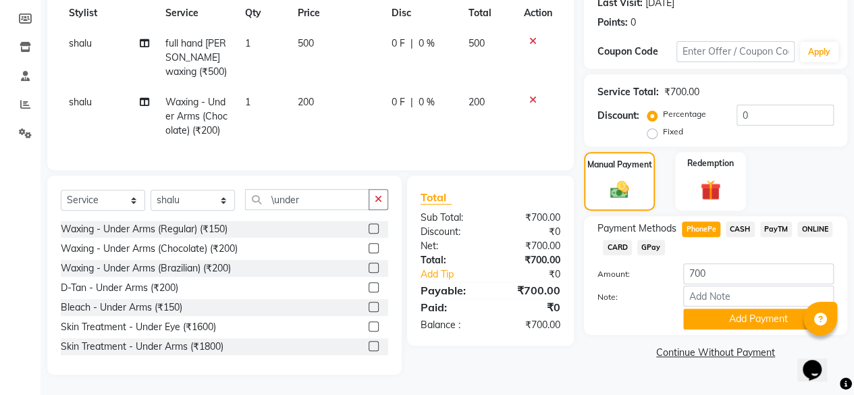
click at [707, 226] on span "PhonePe" at bounding box center [701, 229] width 38 height 16
click at [750, 308] on button "Add Payment" at bounding box center [758, 318] width 151 height 21
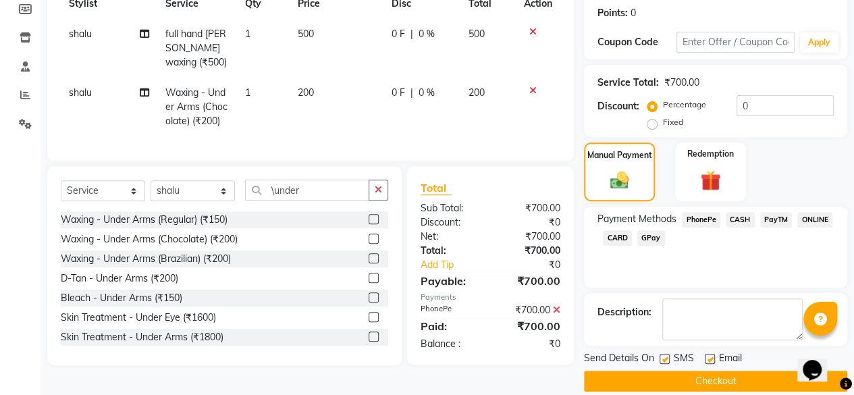
click at [749, 376] on button "Checkout" at bounding box center [715, 381] width 263 height 21
